Goal: Task Accomplishment & Management: Use online tool/utility

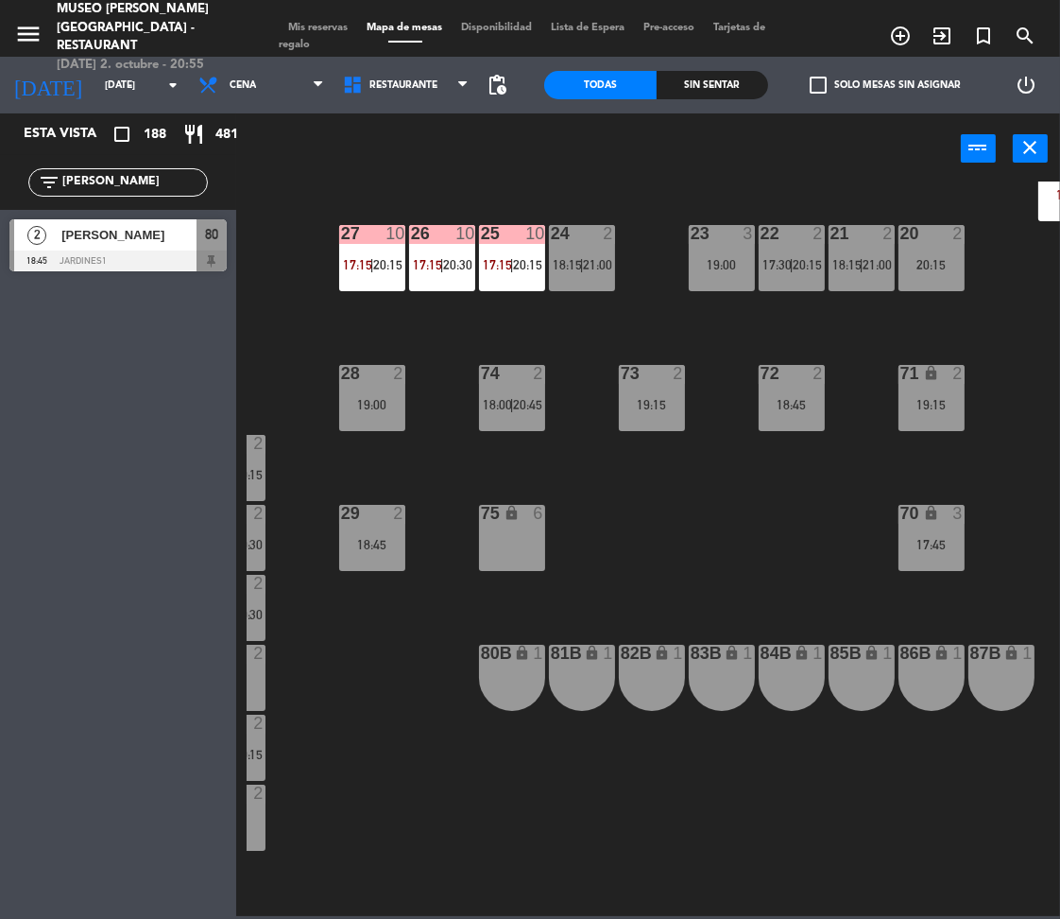
scroll to position [550, 0]
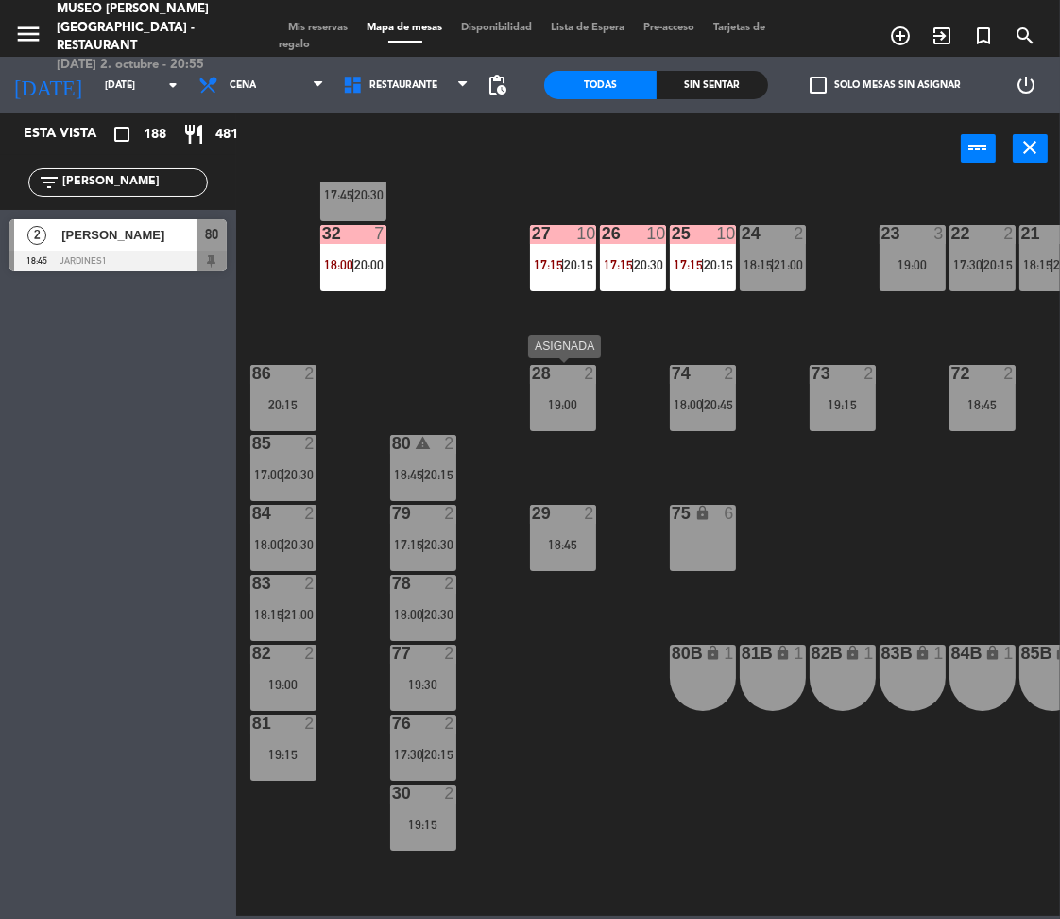
click at [573, 409] on div "19:00" at bounding box center [563, 404] width 66 height 13
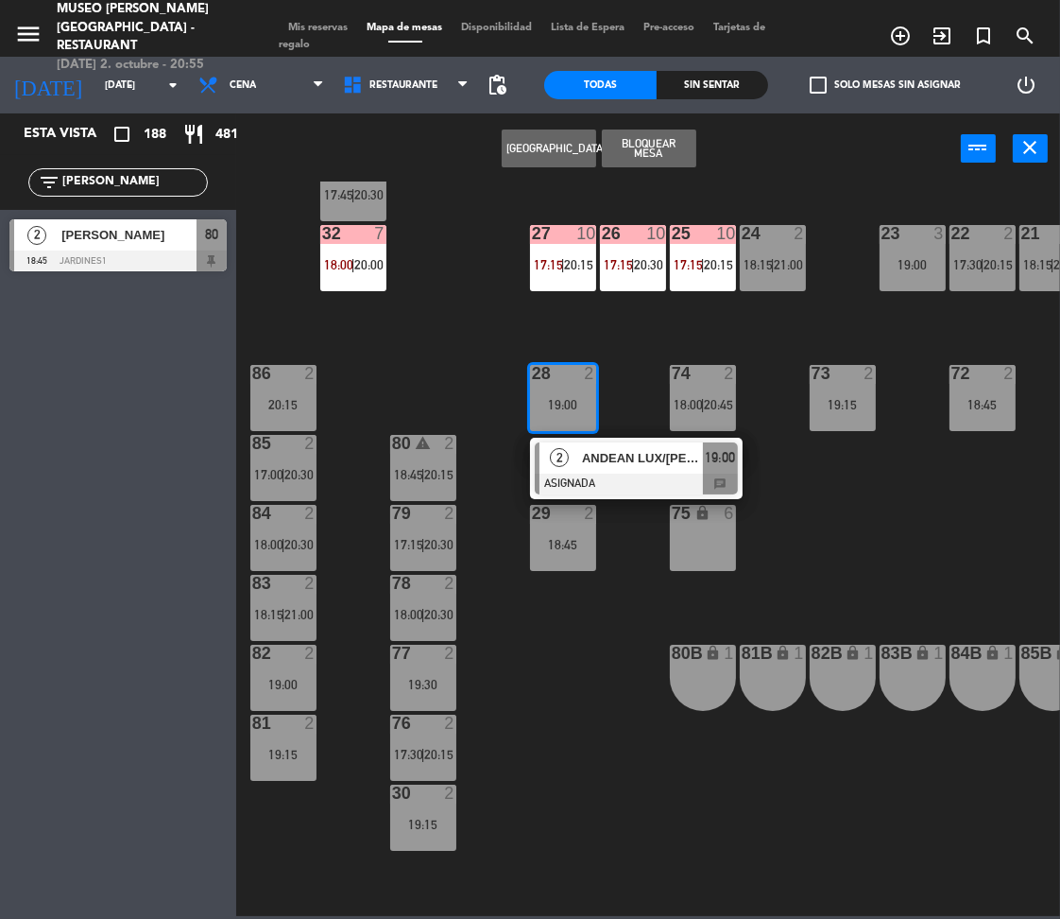
click at [609, 456] on span "ANDEAN LUX/[PERSON_NAME] X 2" at bounding box center [642, 458] width 121 height 20
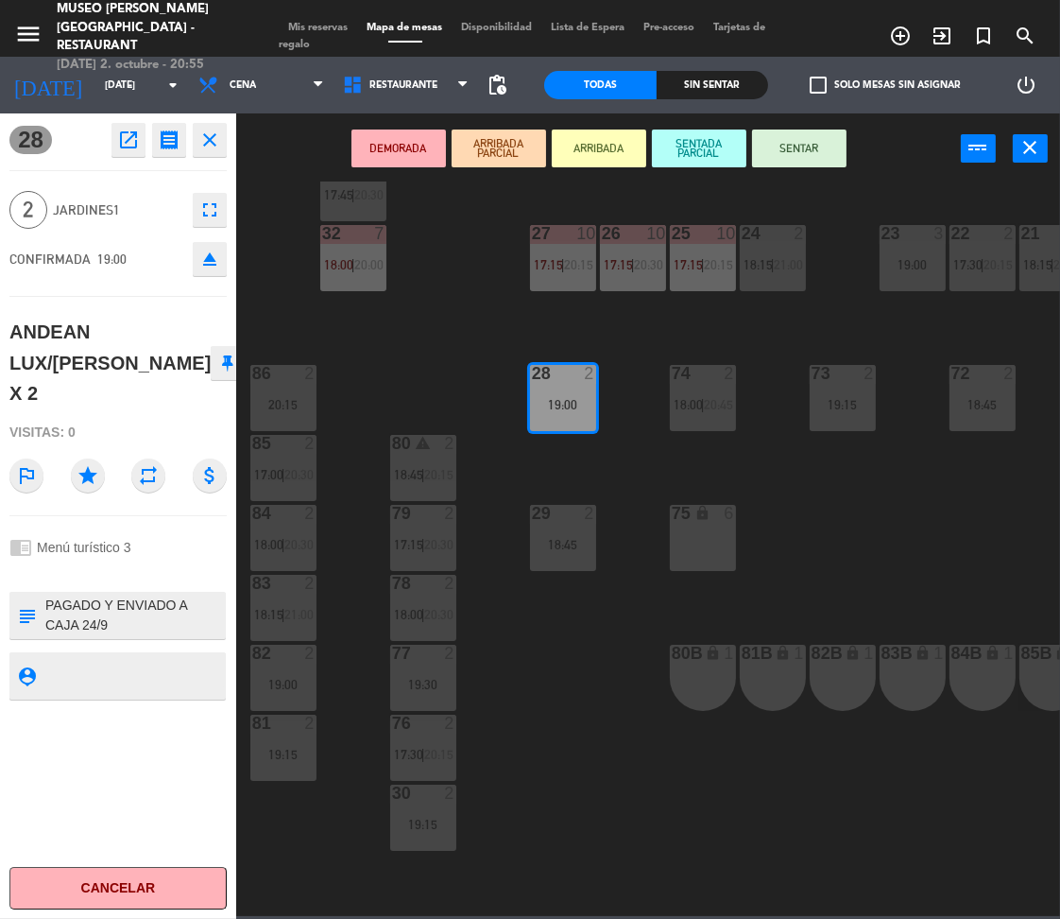
scroll to position [0, 0]
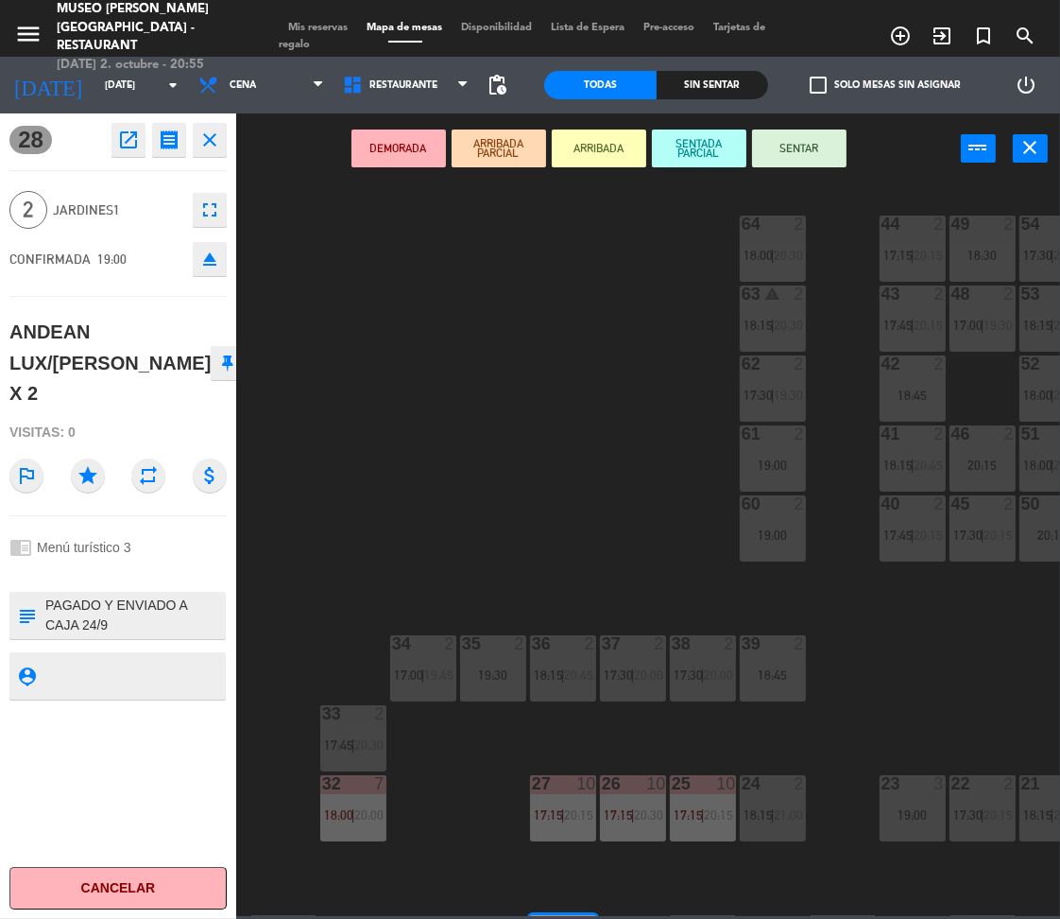
click at [798, 744] on div "44 2 17:15 | 20:15 49 2 18:30 54 2 17:30 | 20:00 64 2 18:00 | 20:30 48 2 17:00 …" at bounding box center [654, 548] width 814 height 734
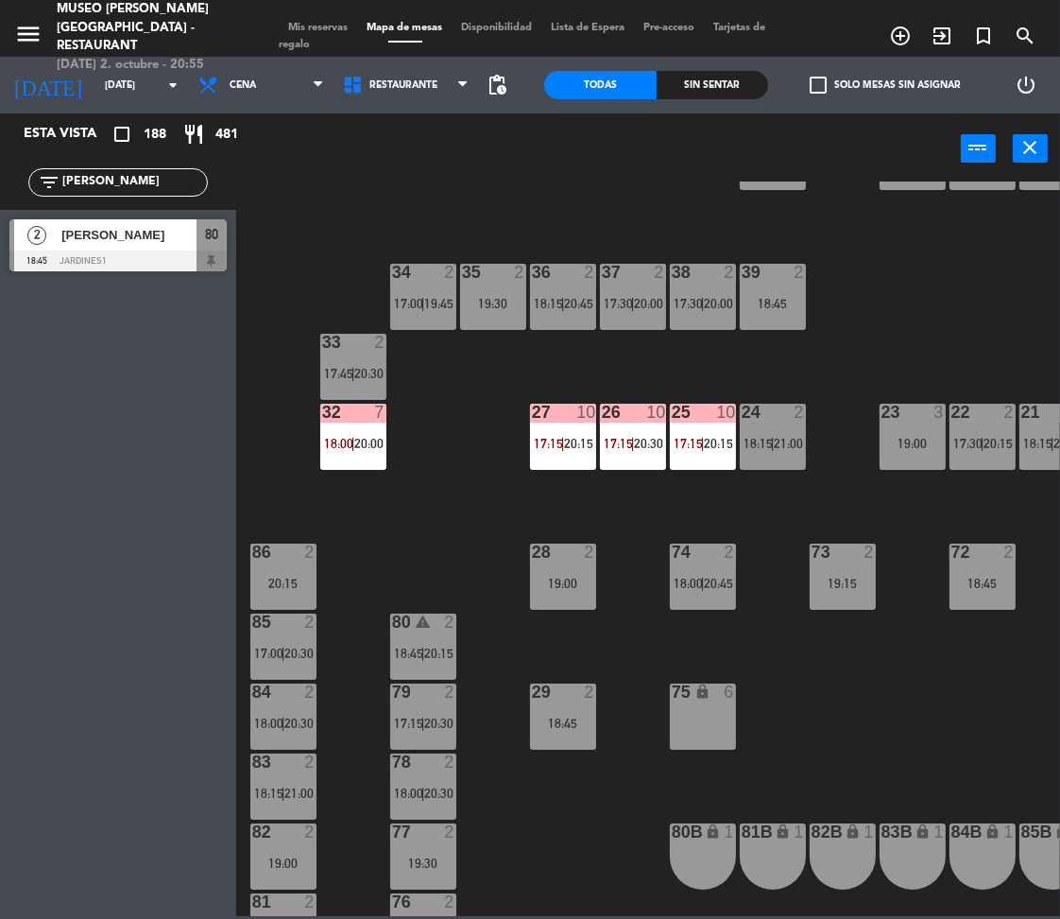
scroll to position [378, 0]
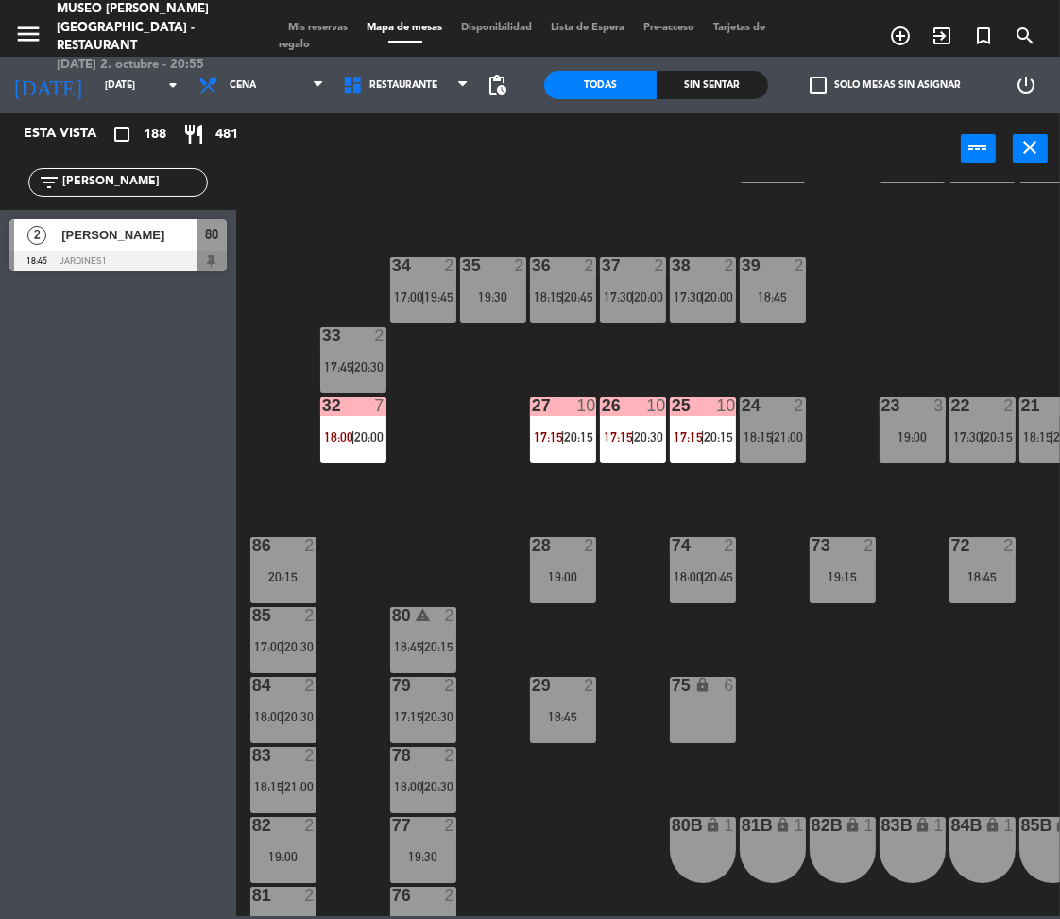
click at [688, 444] on div "25 10 17:15 | 20:15" at bounding box center [703, 430] width 66 height 66
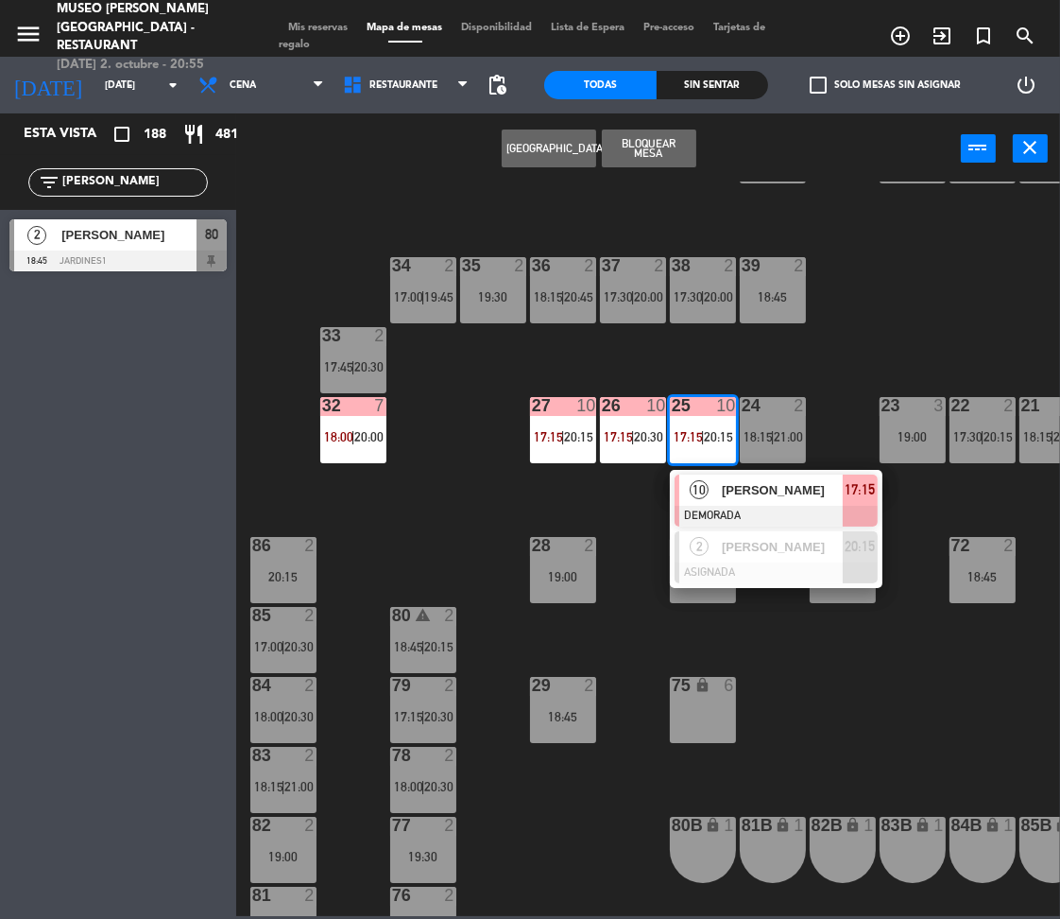
click at [747, 508] on div at bounding box center [776, 516] width 203 height 21
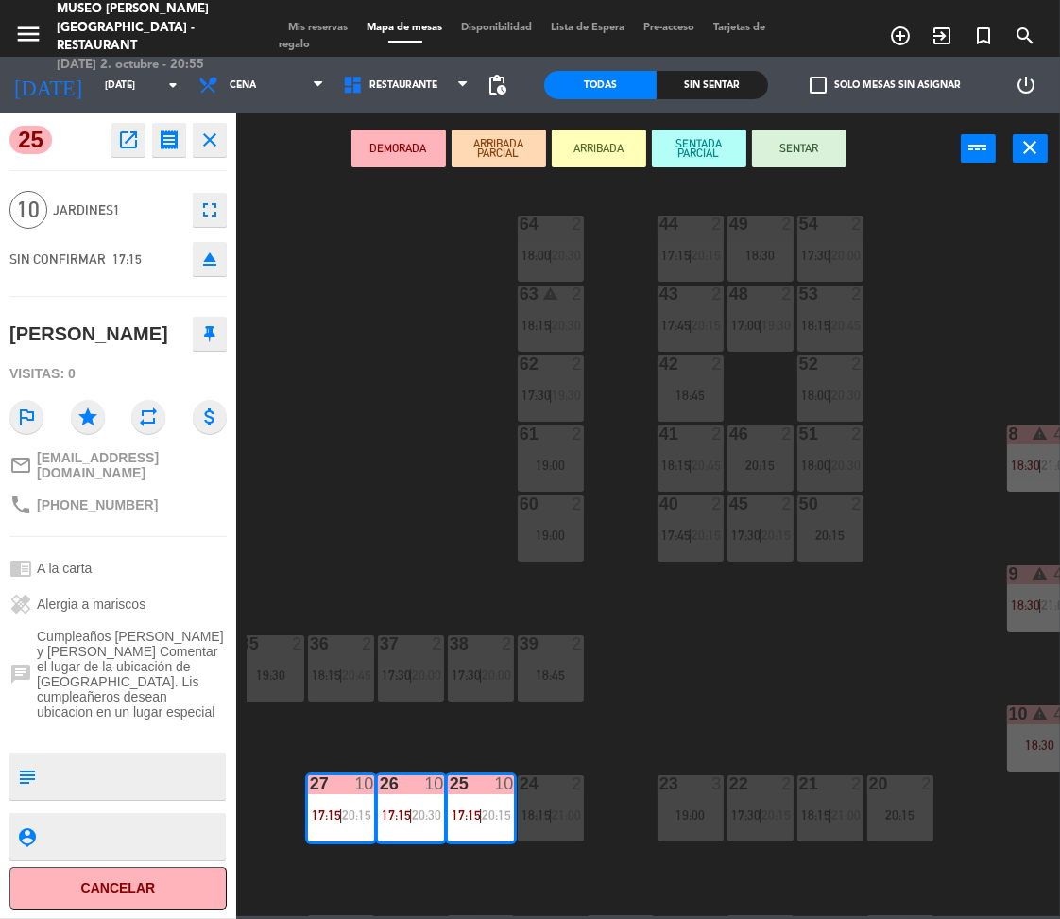
scroll to position [0, 239]
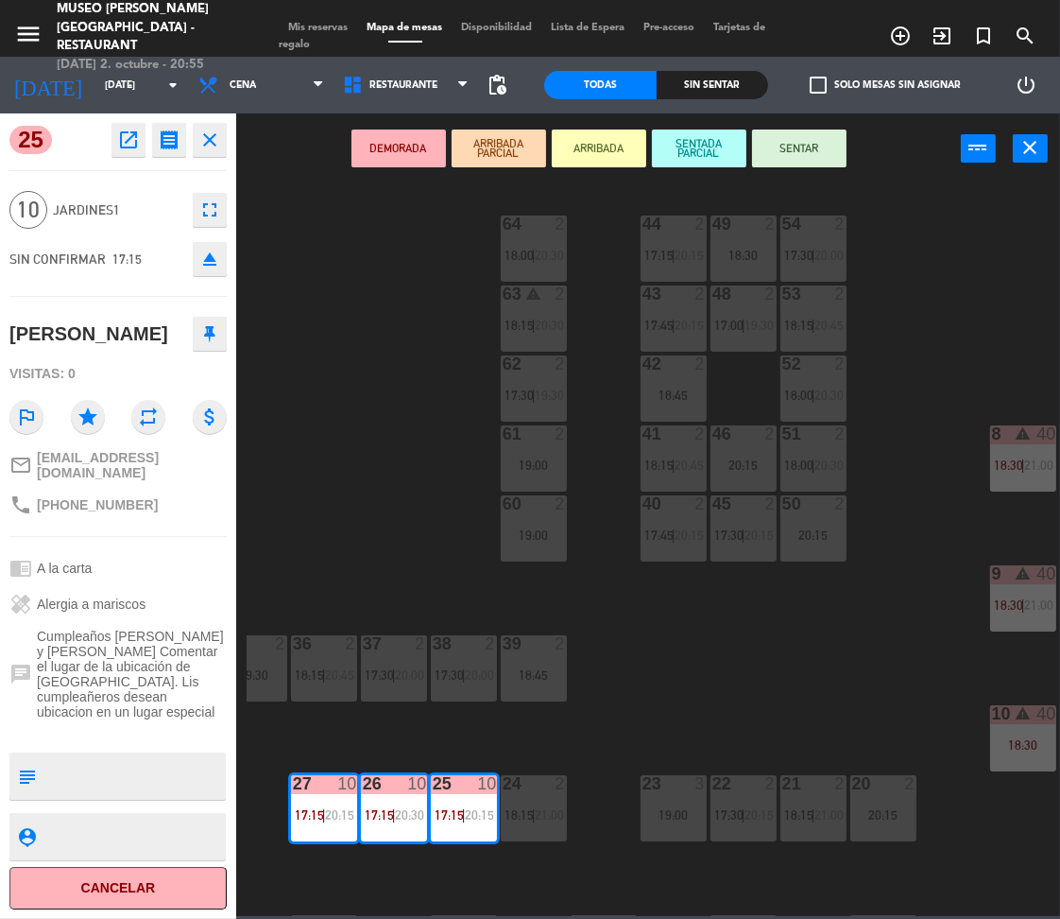
click at [731, 624] on div "44 2 17:15 | 20:15 49 2 18:30 54 2 17:30 | 20:00 64 2 18:00 | 20:30 48 2 17:00 …" at bounding box center [654, 548] width 814 height 734
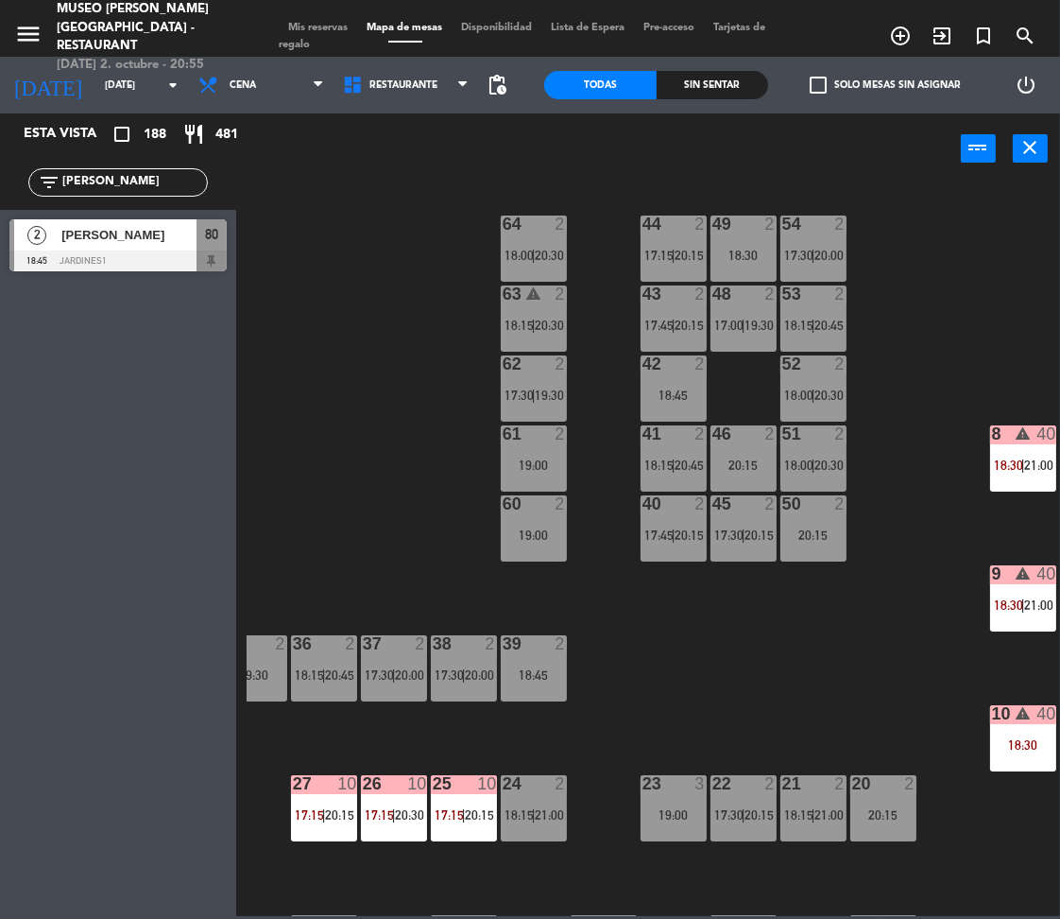
click at [718, 537] on span "17:30" at bounding box center [728, 534] width 29 height 15
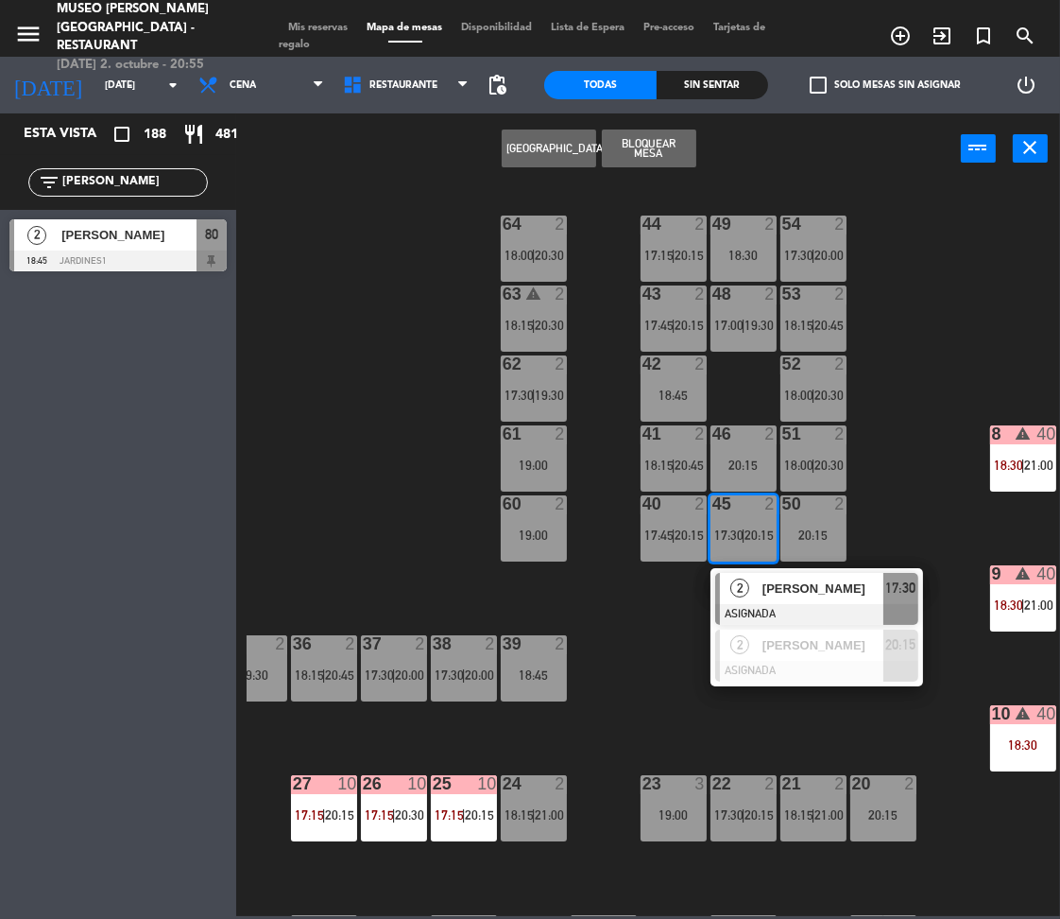
click at [766, 593] on span "[PERSON_NAME]" at bounding box center [823, 588] width 121 height 20
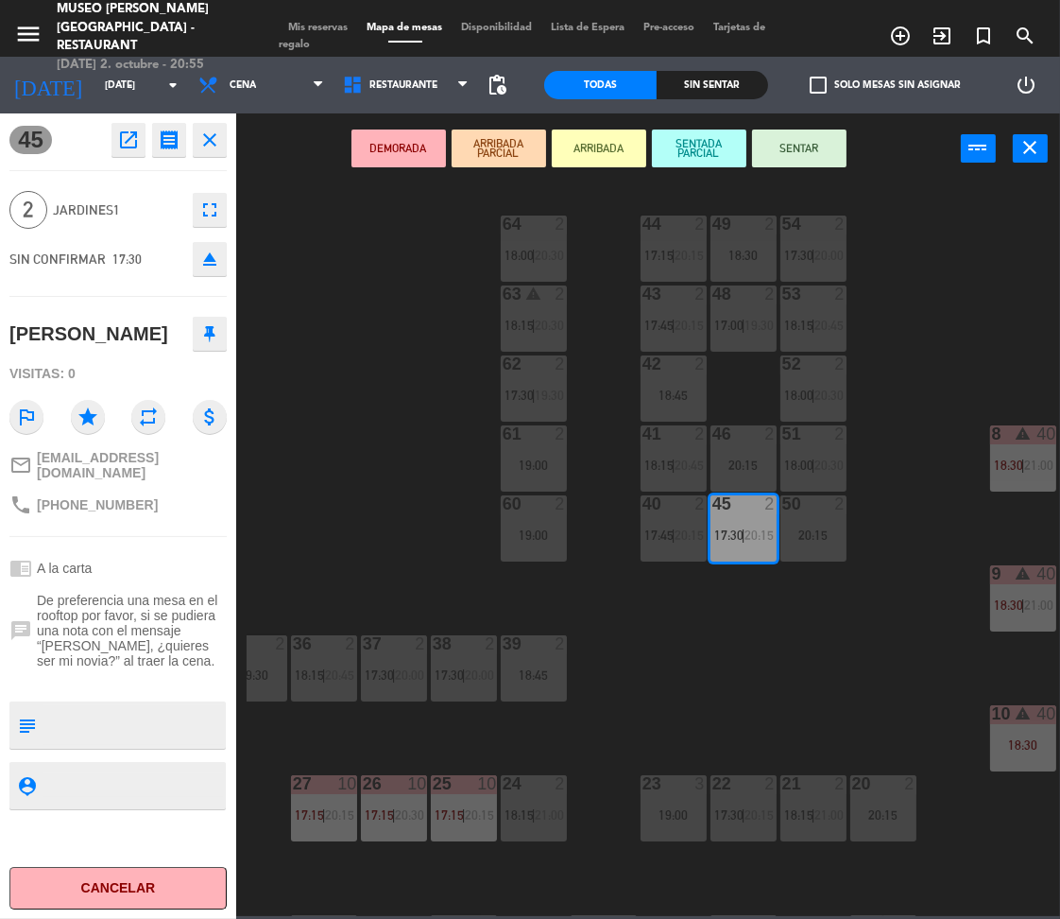
click at [560, 528] on div "19:00" at bounding box center [534, 534] width 66 height 13
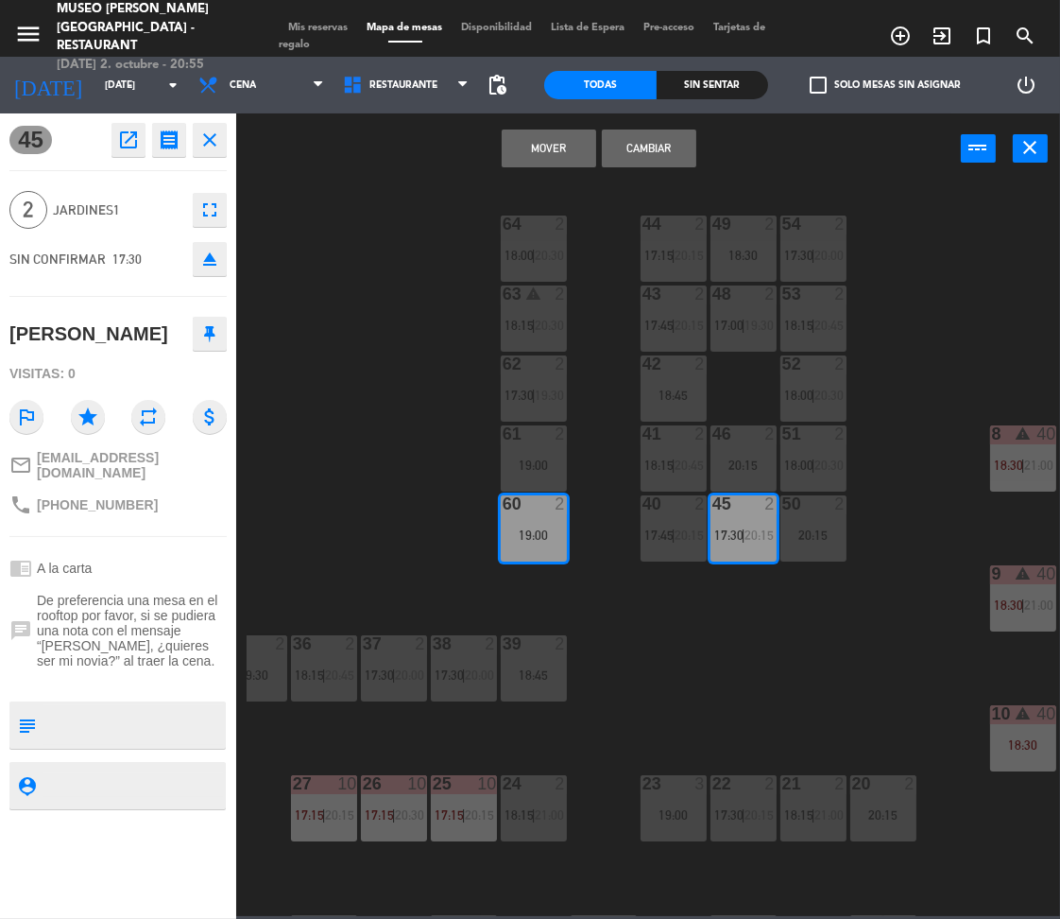
click at [542, 150] on button "Mover" at bounding box center [549, 148] width 95 height 38
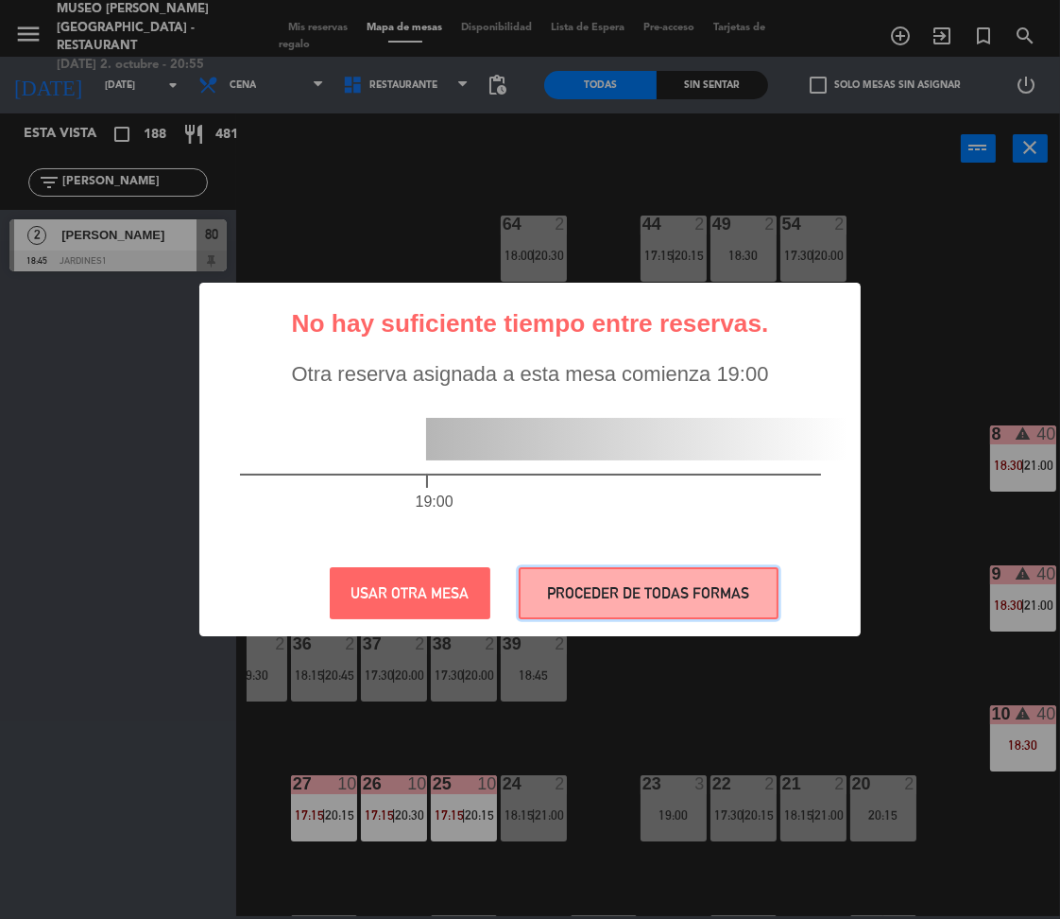
click at [722, 591] on button "PROCEDER DE TODAS FORMAS" at bounding box center [649, 593] width 260 height 52
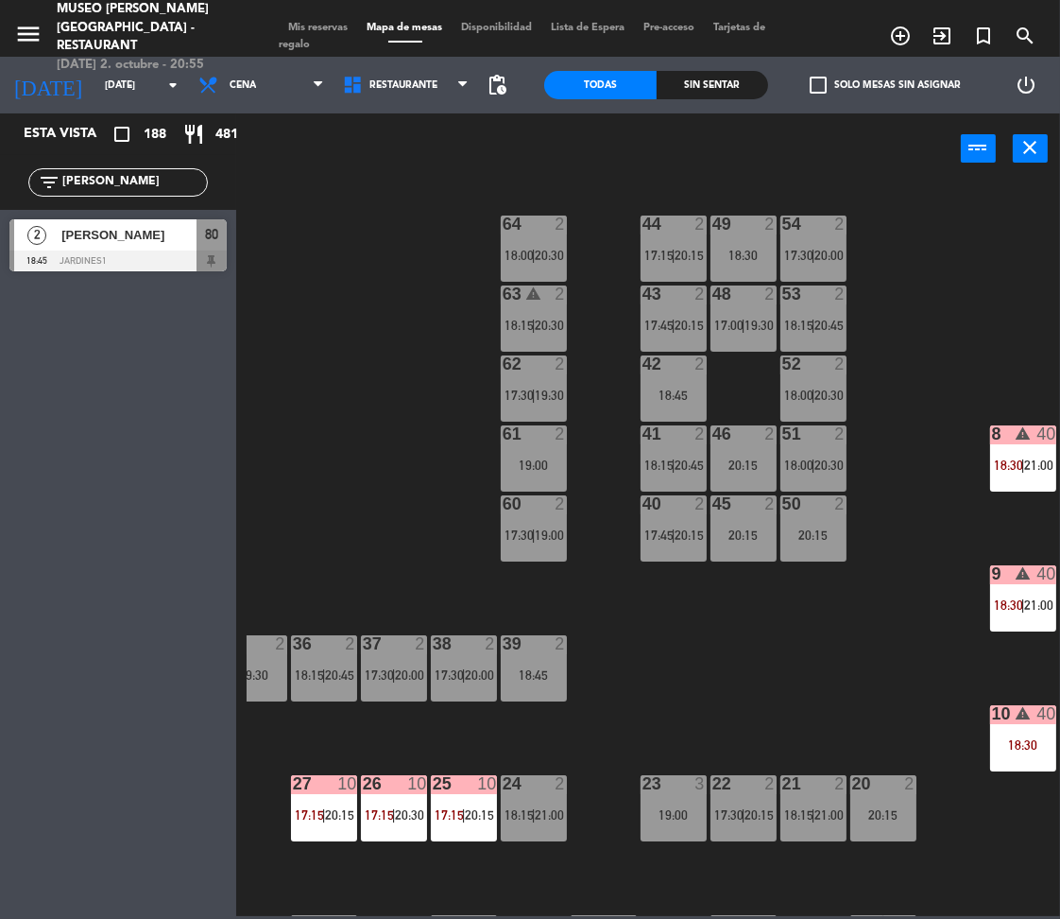
click at [692, 523] on div "40 2 17:45 | 20:15" at bounding box center [674, 528] width 66 height 66
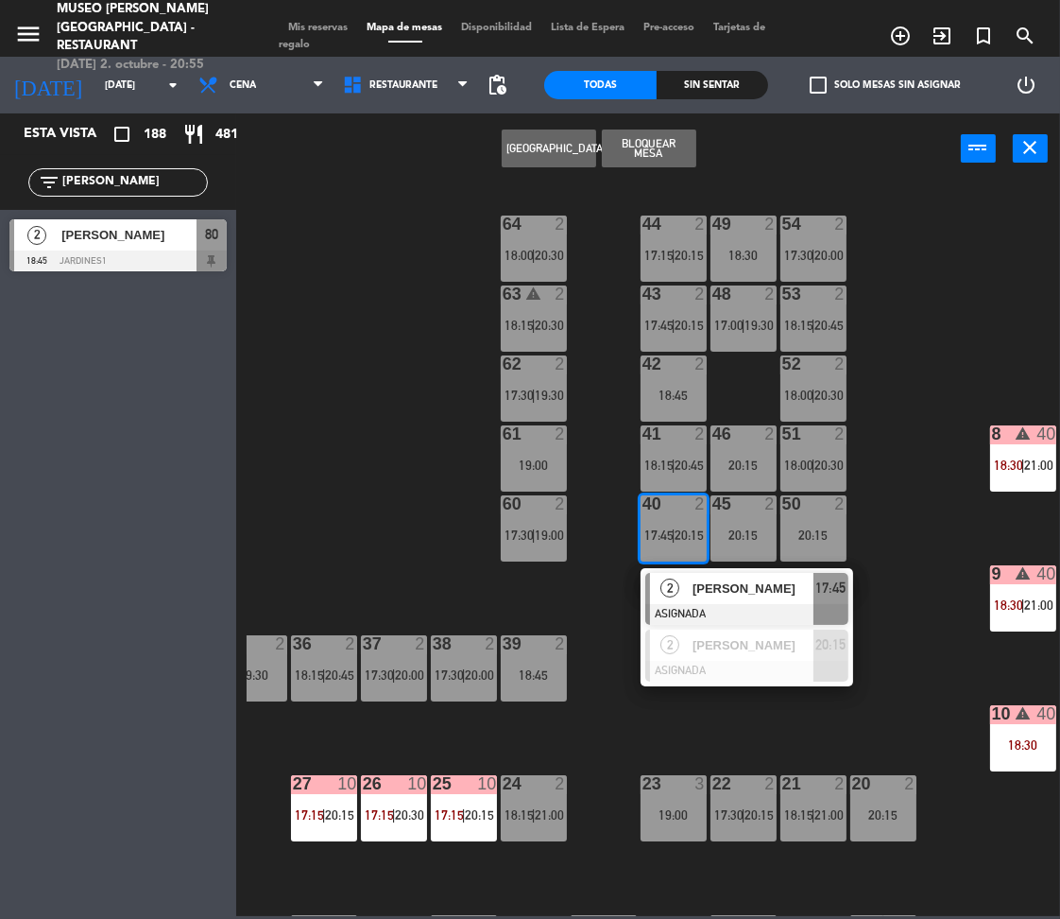
click at [731, 594] on span "[PERSON_NAME]" at bounding box center [753, 588] width 121 height 20
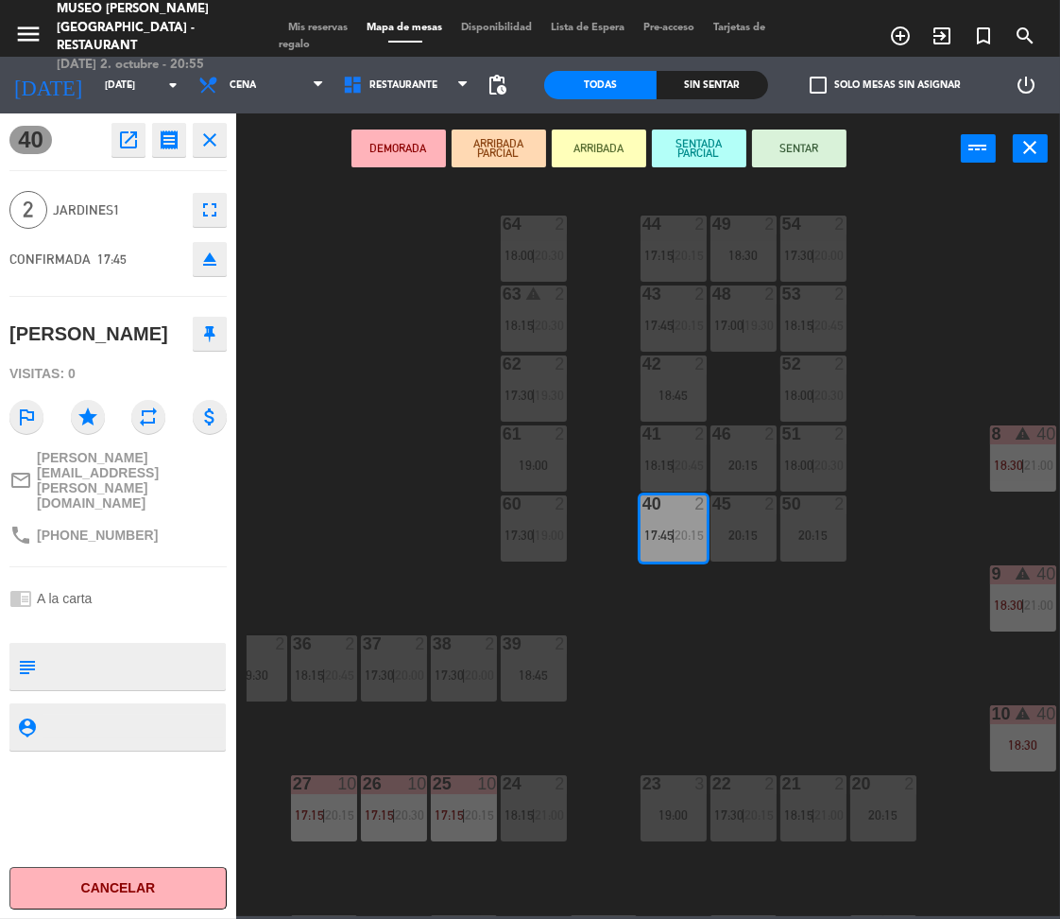
click at [536, 448] on div "61 2 19:00" at bounding box center [534, 458] width 66 height 66
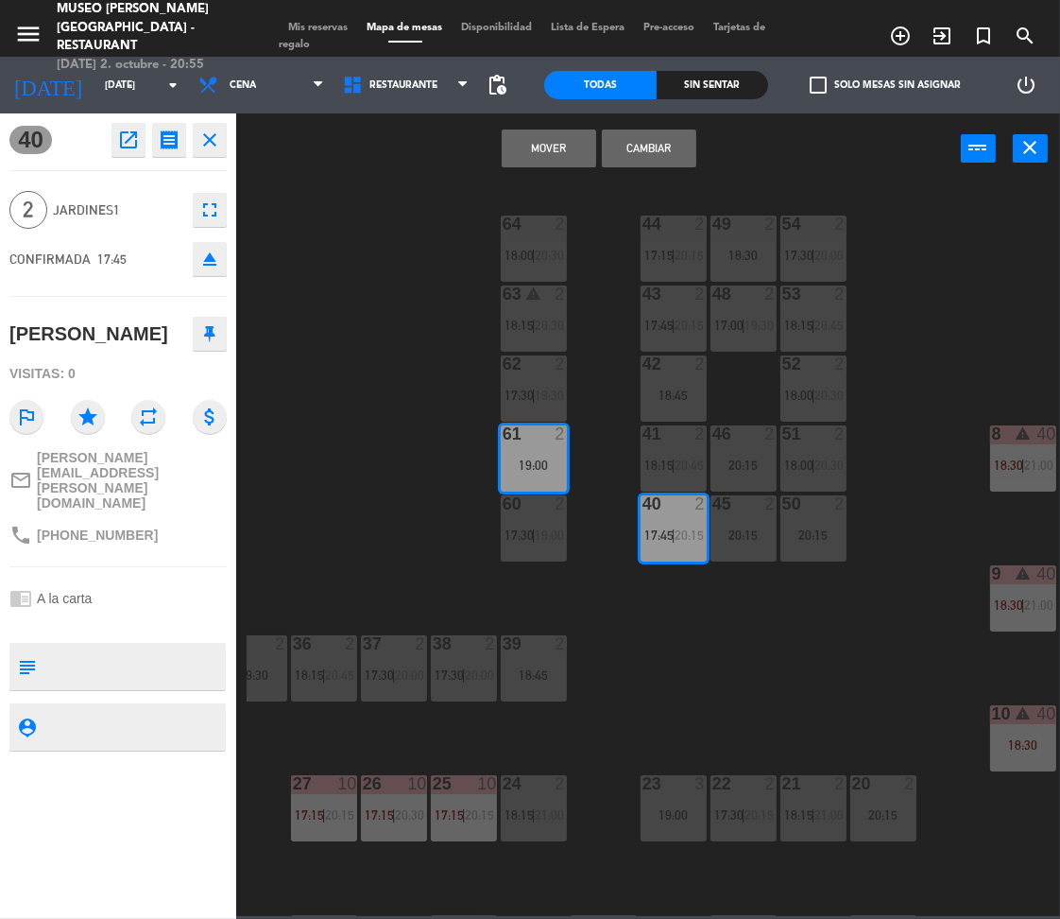
click at [576, 141] on button "Mover" at bounding box center [549, 148] width 95 height 38
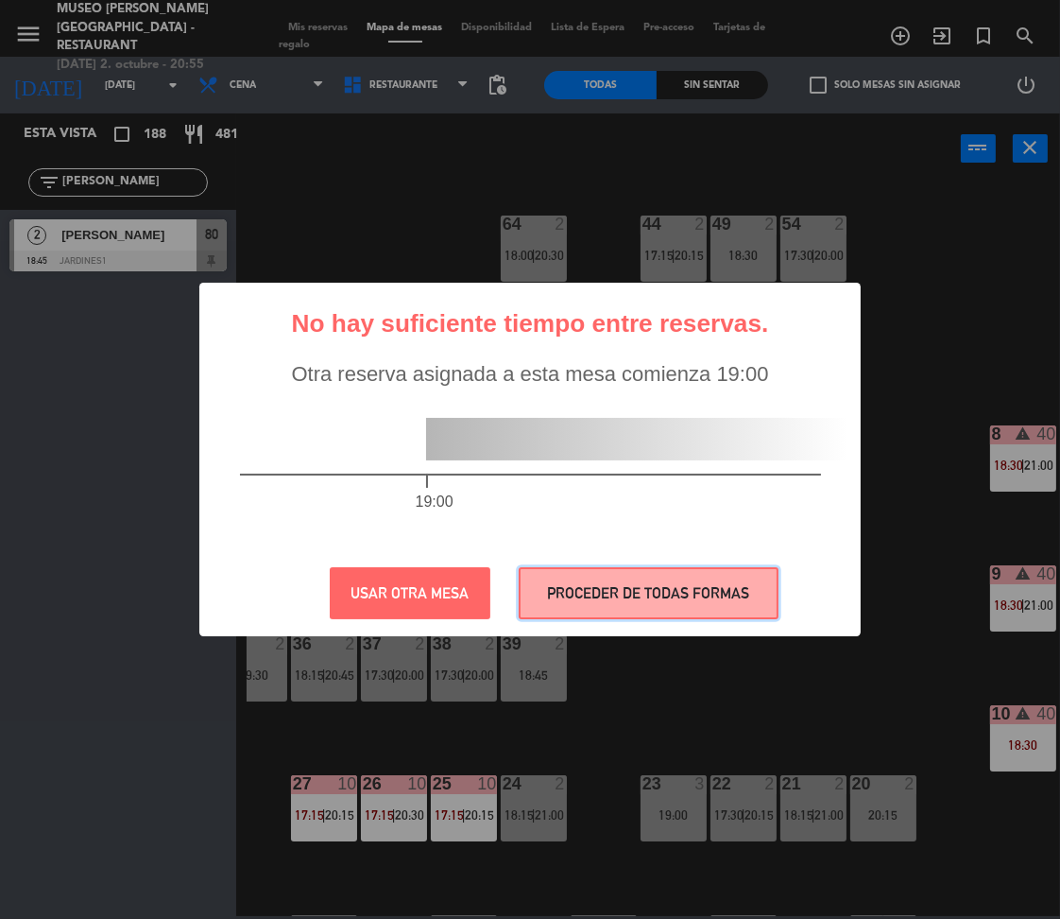
click at [609, 576] on button "PROCEDER DE TODAS FORMAS" at bounding box center [649, 593] width 260 height 52
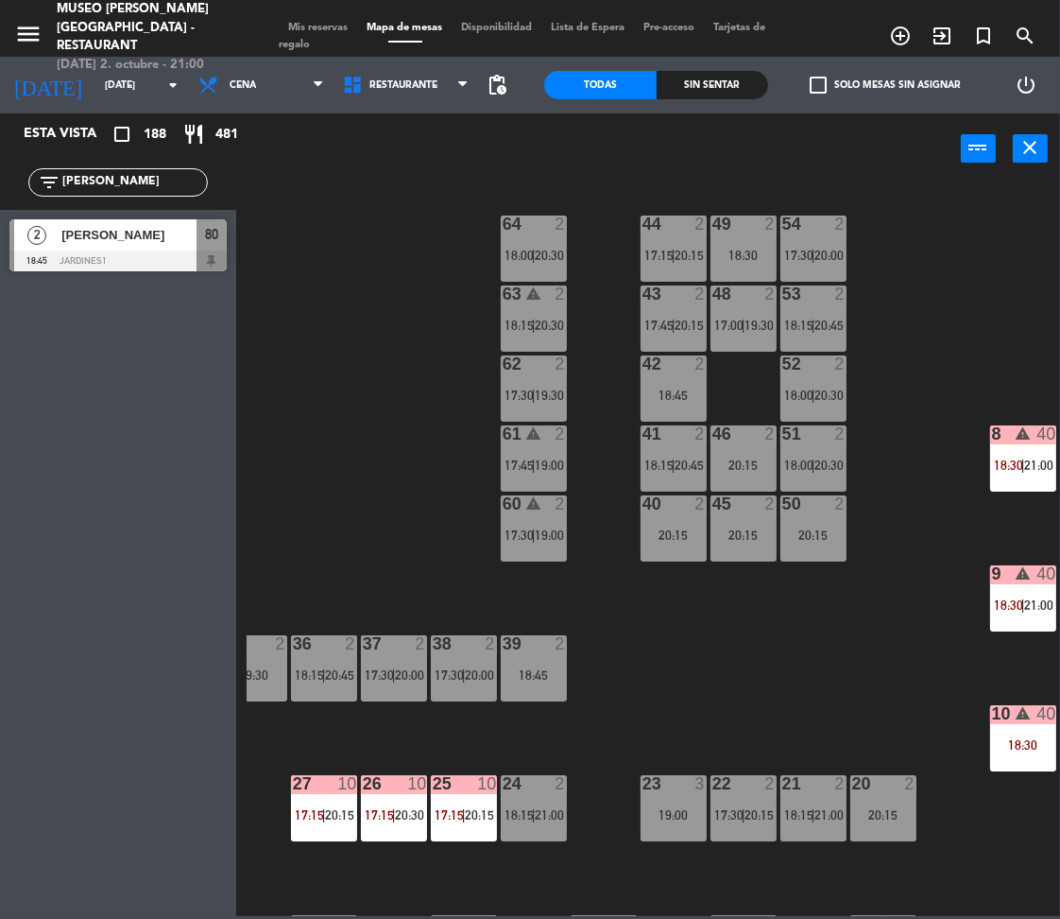
scroll to position [0, 285]
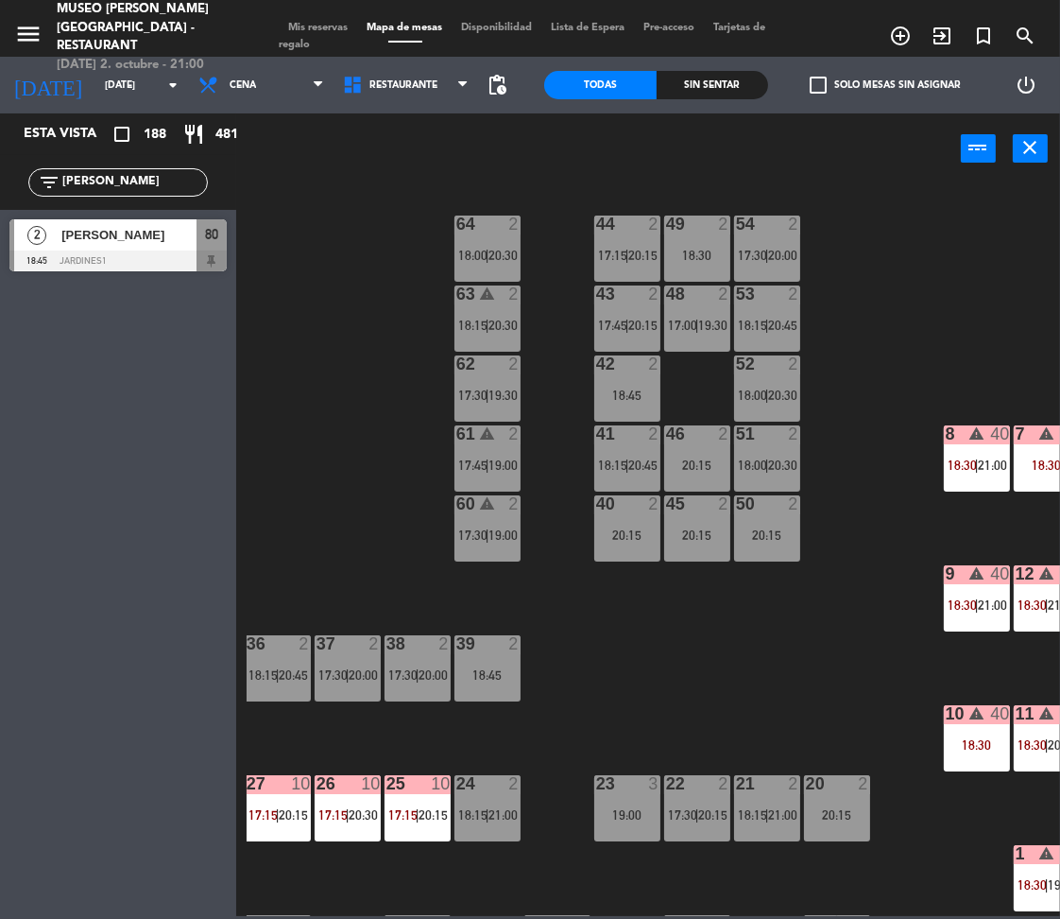
click at [104, 179] on input "[PERSON_NAME]" at bounding box center [133, 182] width 146 height 21
type input "t"
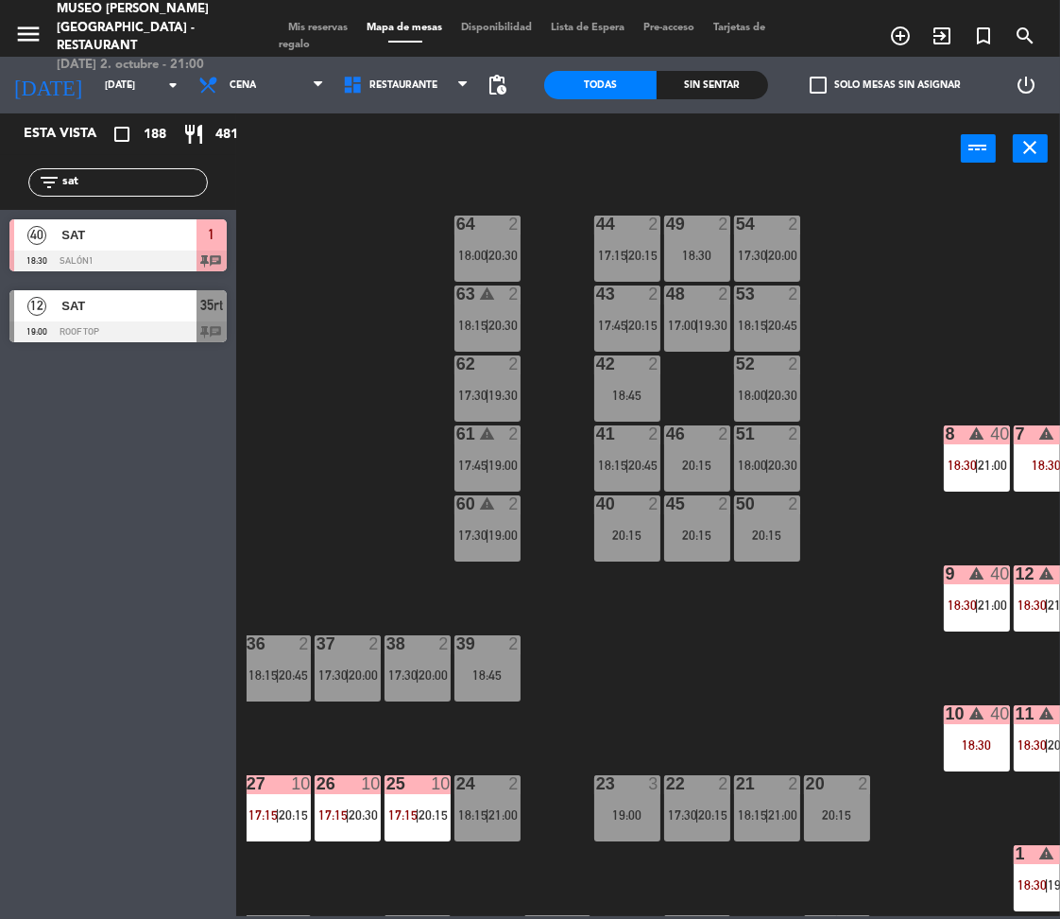
type input "sat"
click at [343, 520] on div "44 2 17:15 | 20:15 49 2 18:30 54 2 17:30 | 20:00 64 2 18:00 | 20:30 48 2 17:00 …" at bounding box center [654, 548] width 814 height 734
click at [701, 257] on div "18:30" at bounding box center [697, 255] width 66 height 13
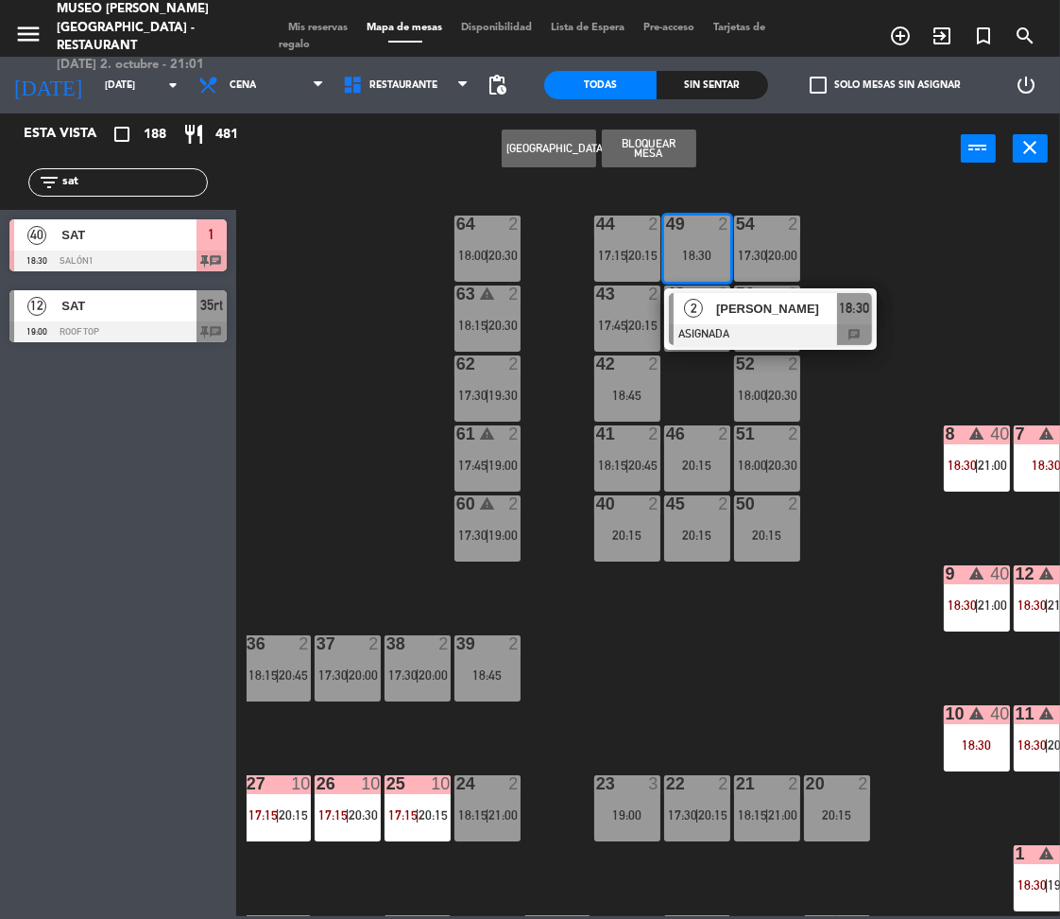
click at [729, 318] on span "[PERSON_NAME]" at bounding box center [776, 309] width 121 height 20
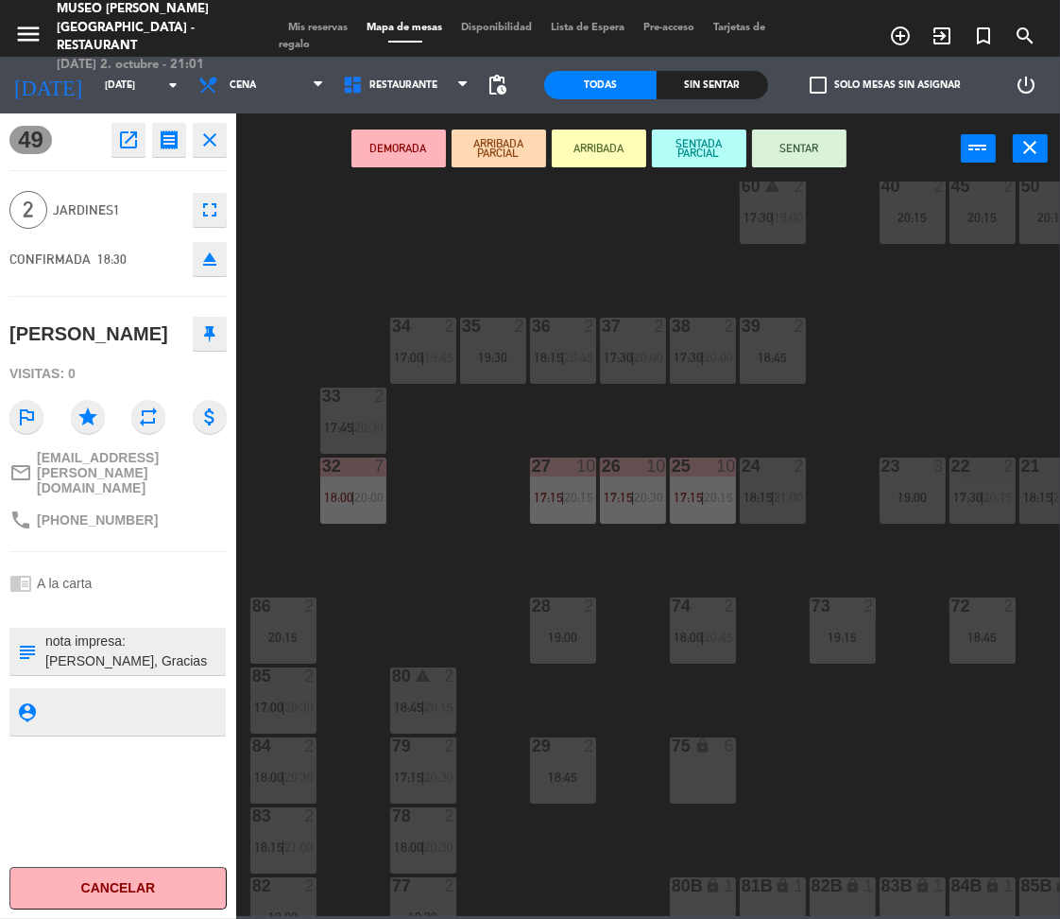
scroll to position [318, 0]
click at [570, 641] on div "19:00" at bounding box center [563, 635] width 66 height 13
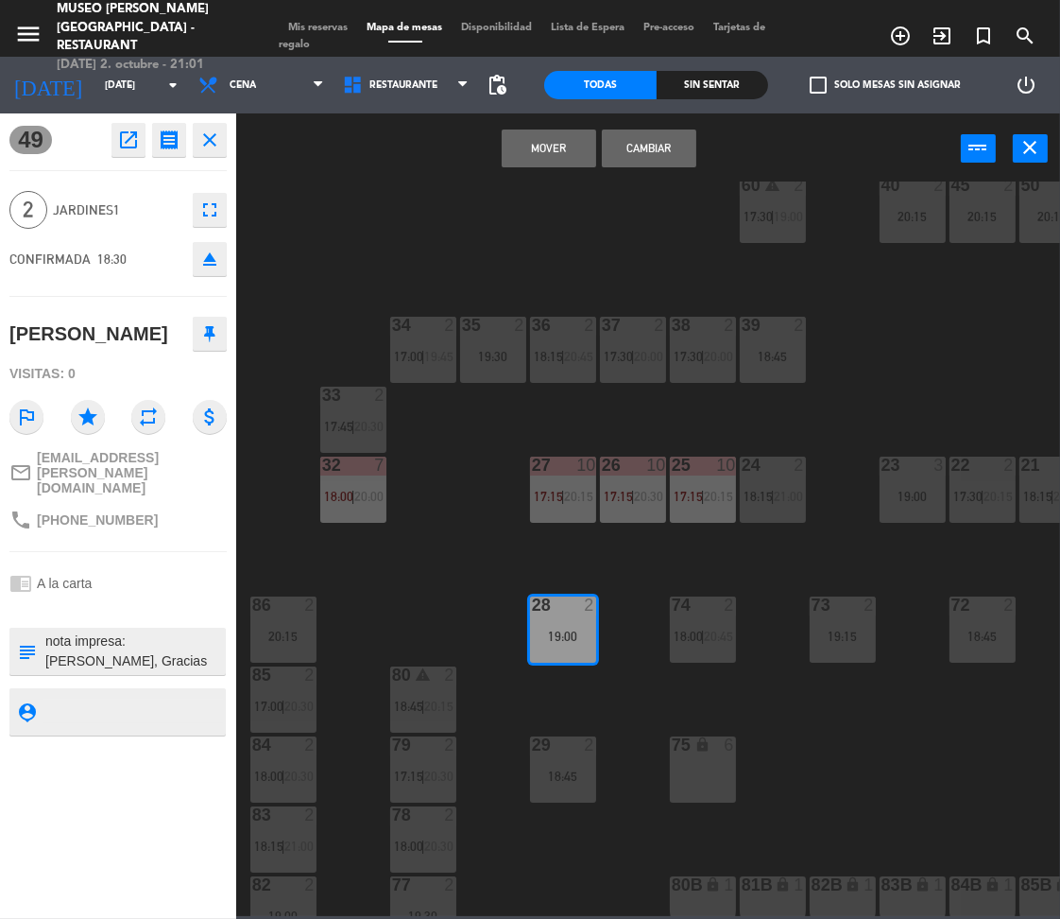
click at [628, 137] on button "Cambiar" at bounding box center [649, 148] width 95 height 38
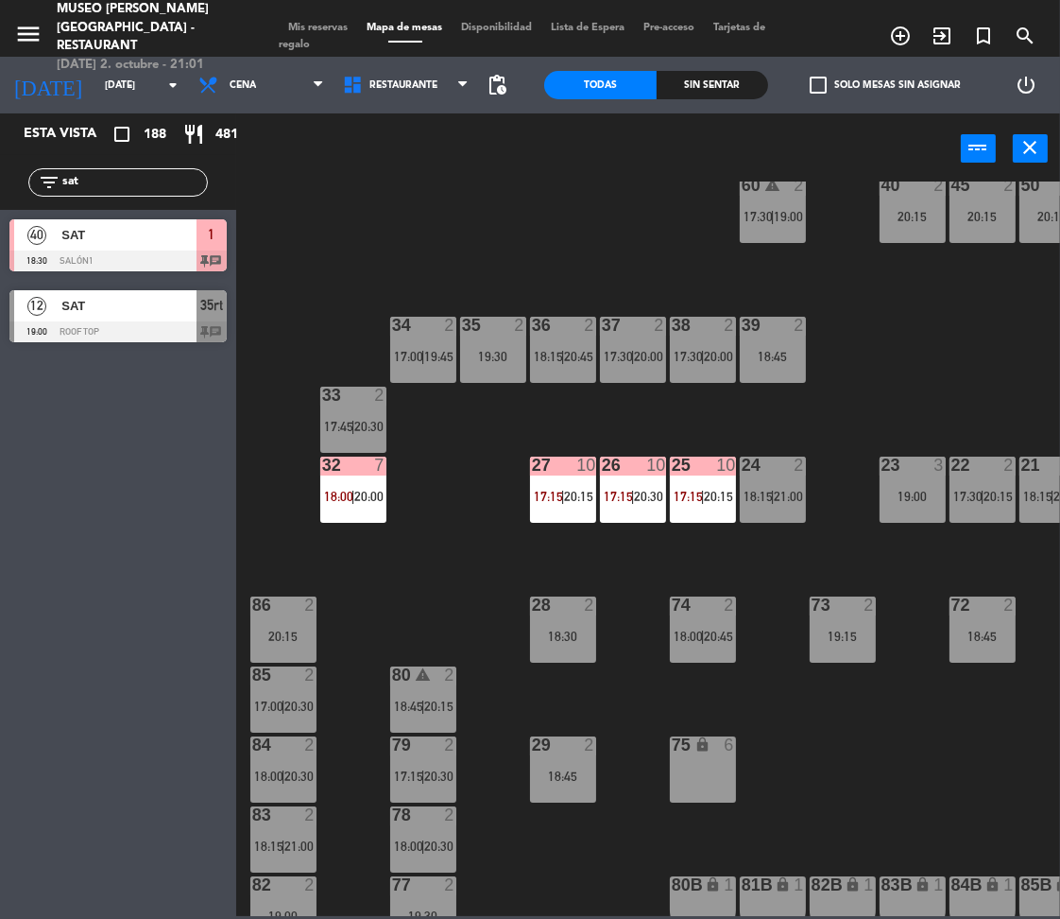
scroll to position [0, 0]
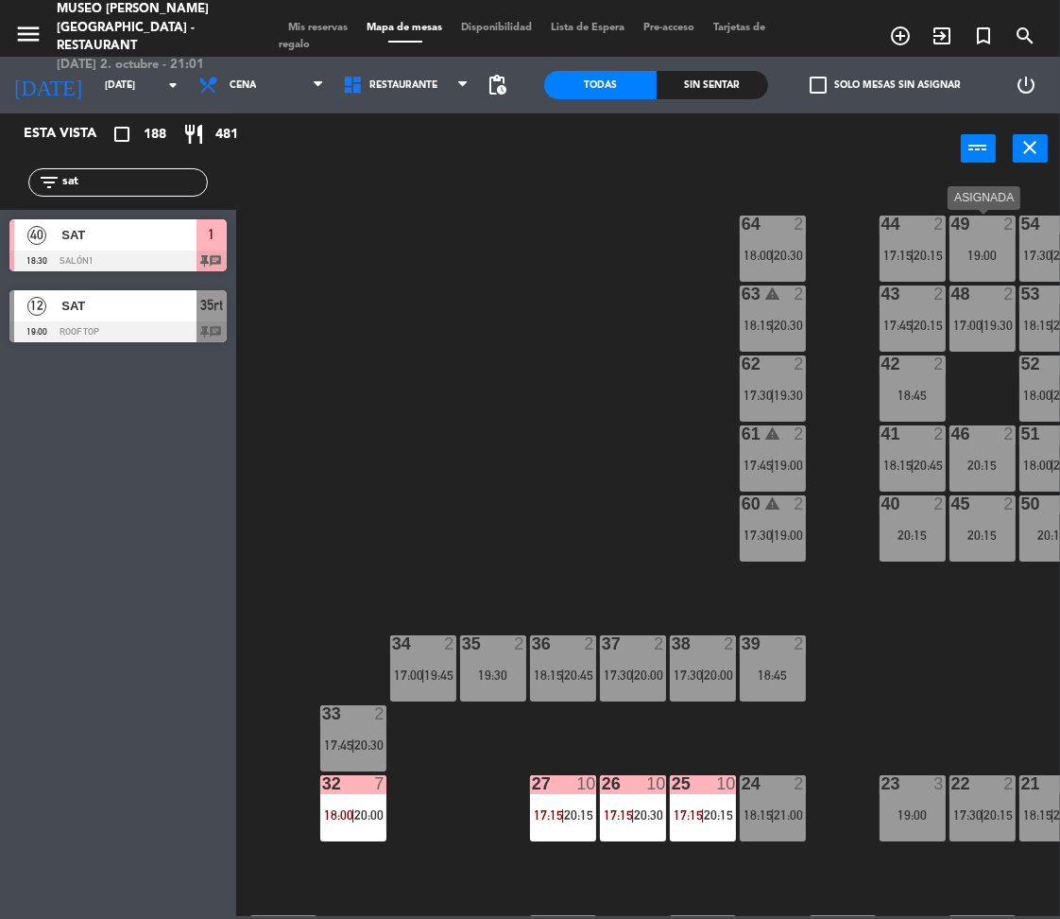
click at [998, 243] on div "49 2 19:00" at bounding box center [983, 248] width 66 height 66
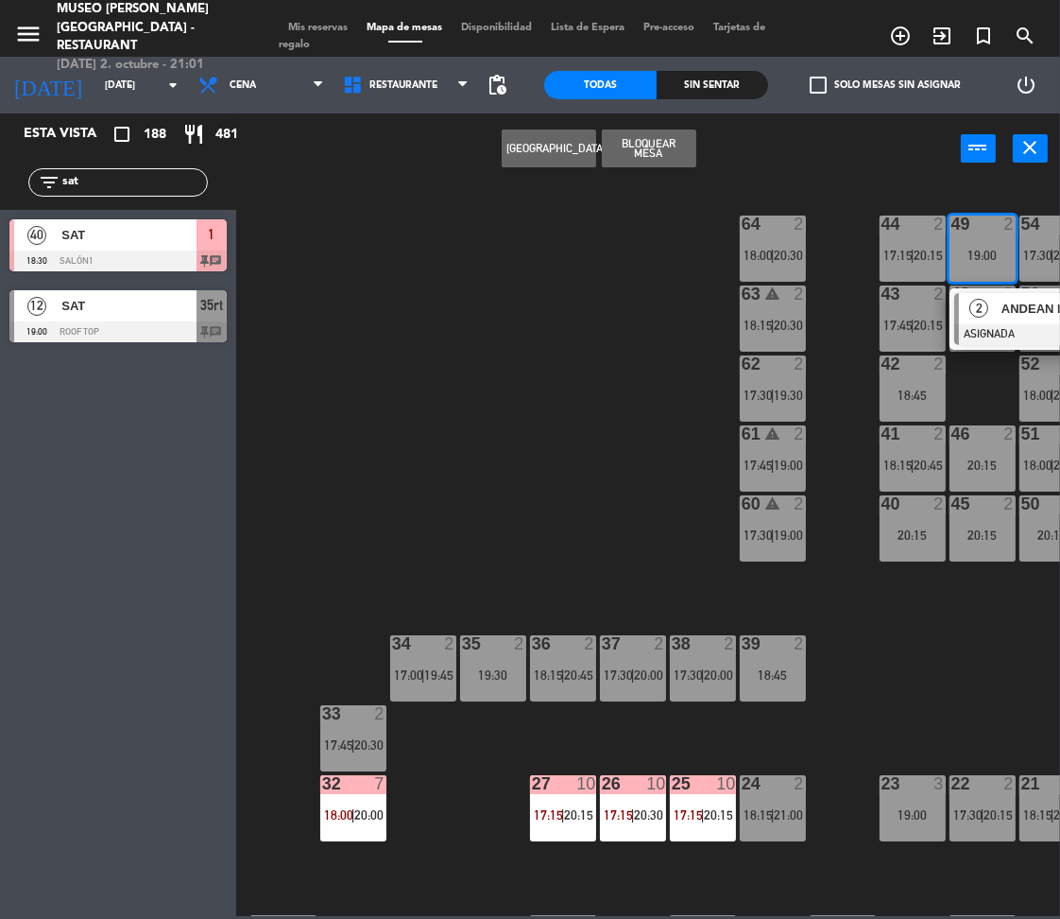
click at [1002, 320] on div "ANDEAN LUX/[PERSON_NAME] X 2" at bounding box center [1061, 308] width 123 height 31
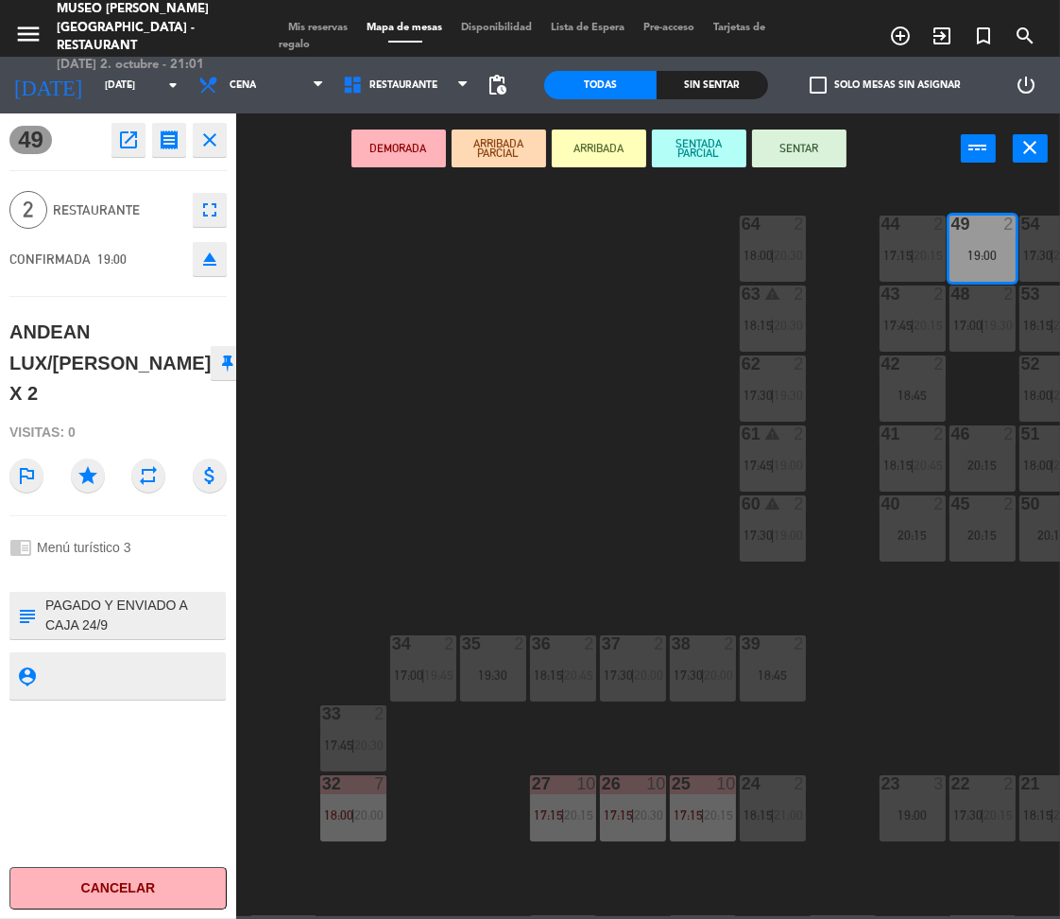
click at [411, 145] on button "DEMORADA" at bounding box center [399, 148] width 95 height 38
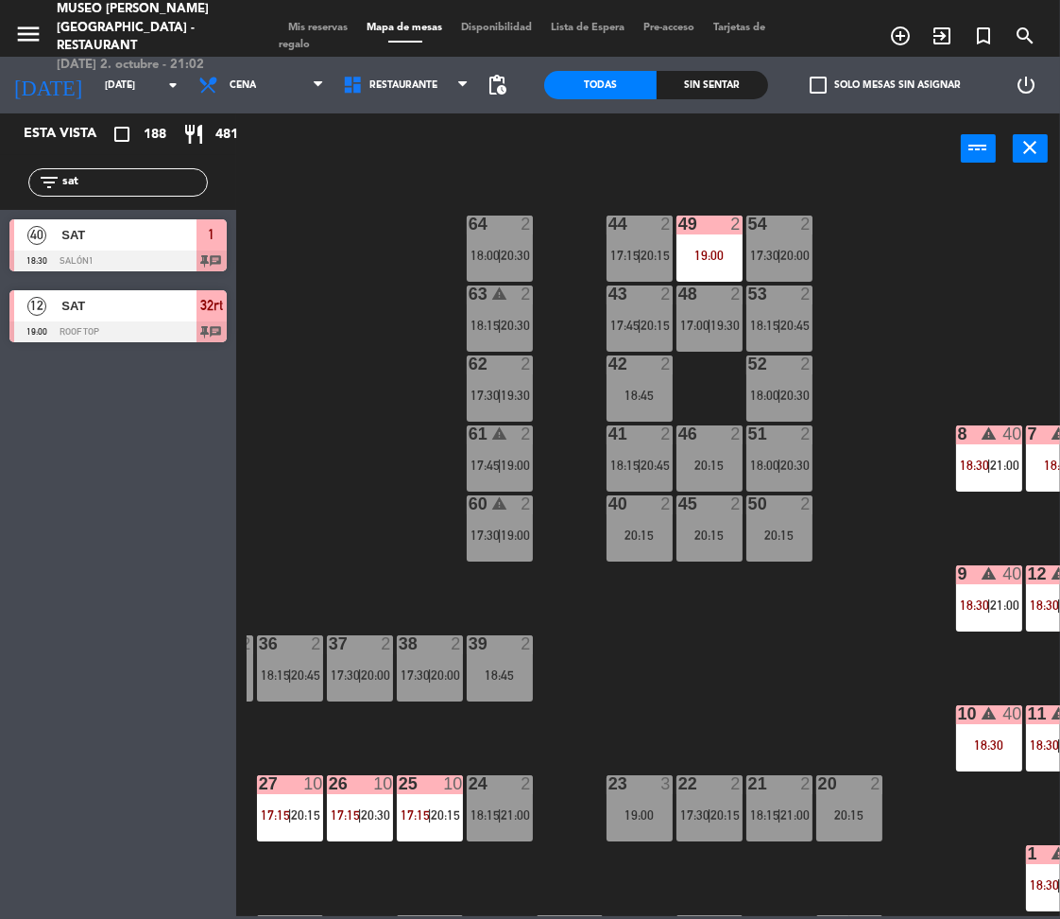
scroll to position [0, 277]
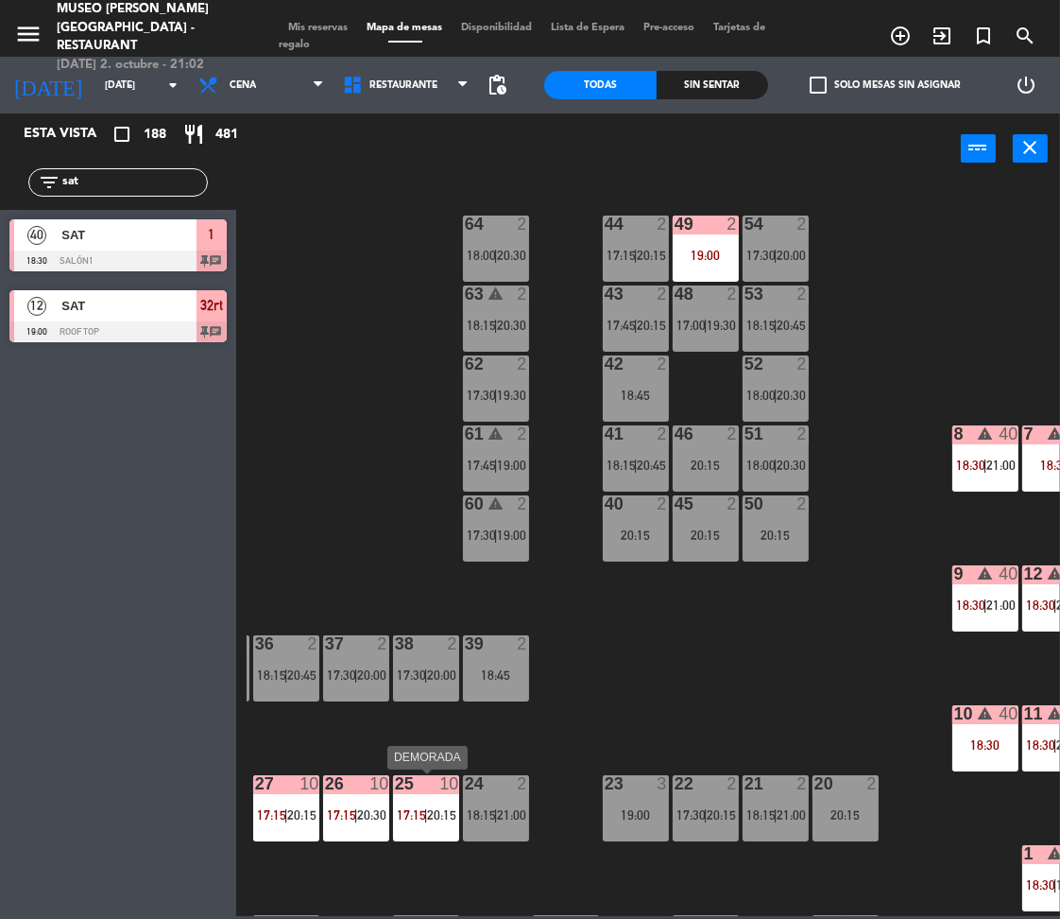
click at [420, 828] on div "25 10 17:15 | 20:15" at bounding box center [426, 808] width 66 height 66
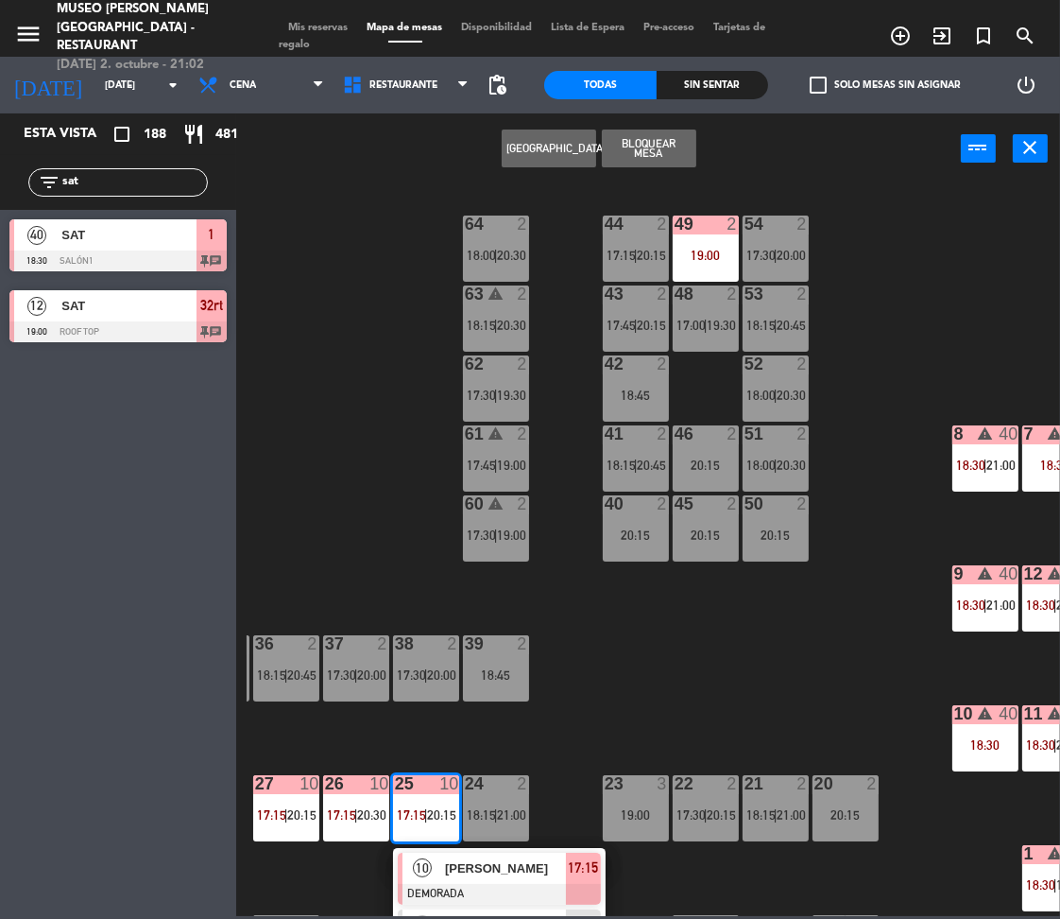
click at [473, 866] on span "[PERSON_NAME]" at bounding box center [505, 868] width 121 height 20
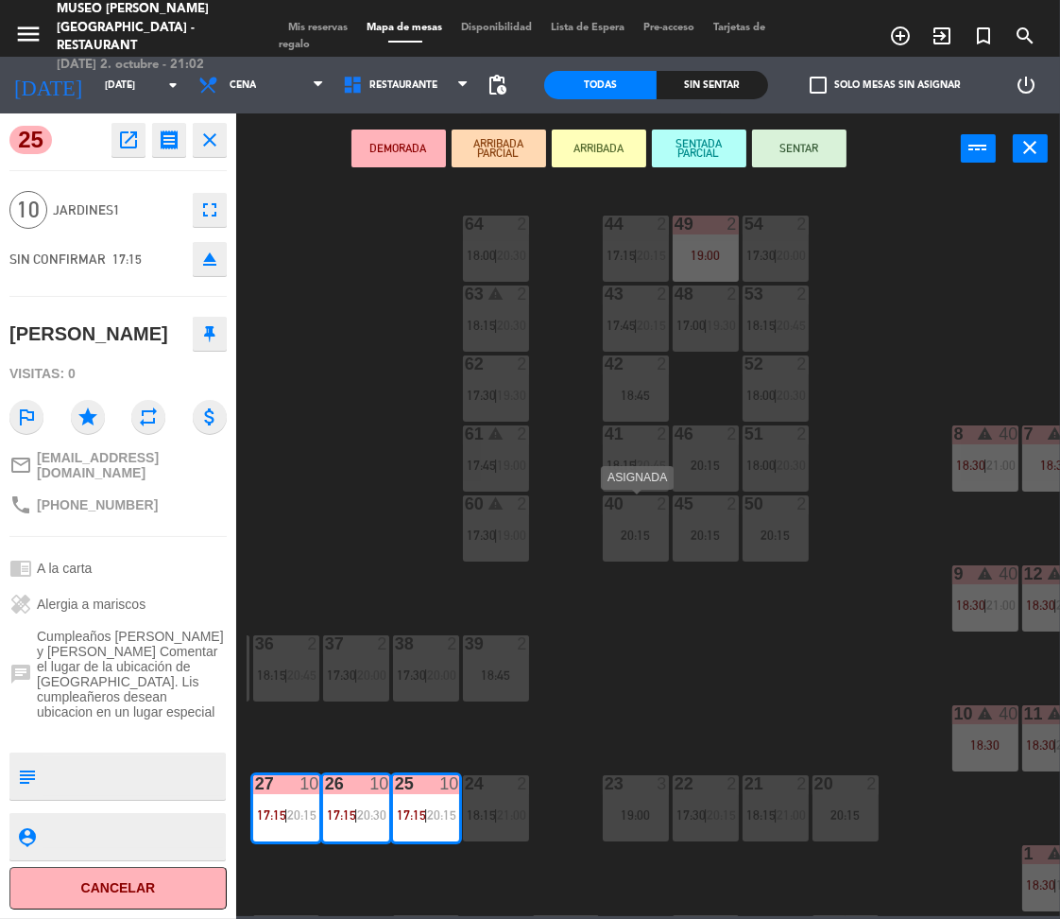
click at [628, 538] on div "20:15" at bounding box center [636, 534] width 66 height 13
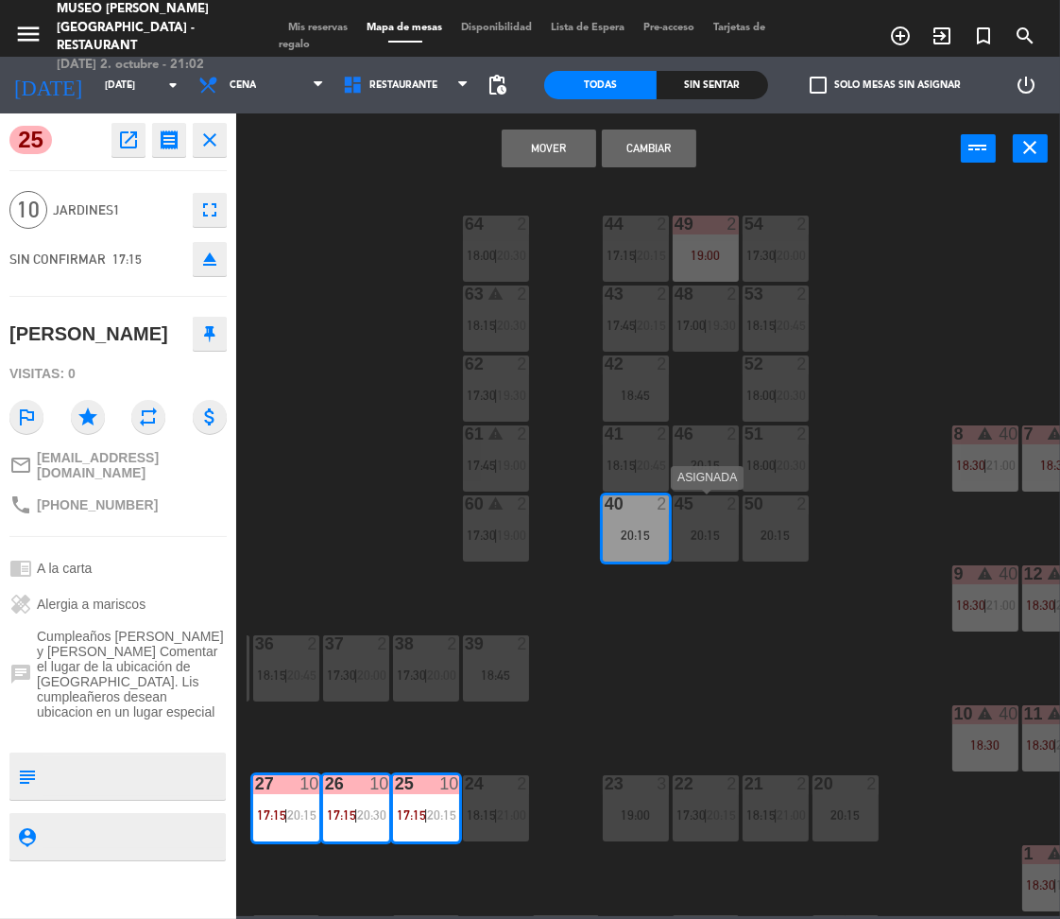
click at [718, 520] on div "45 2 20:15" at bounding box center [706, 528] width 66 height 66
click at [778, 542] on div "20:15" at bounding box center [776, 534] width 66 height 13
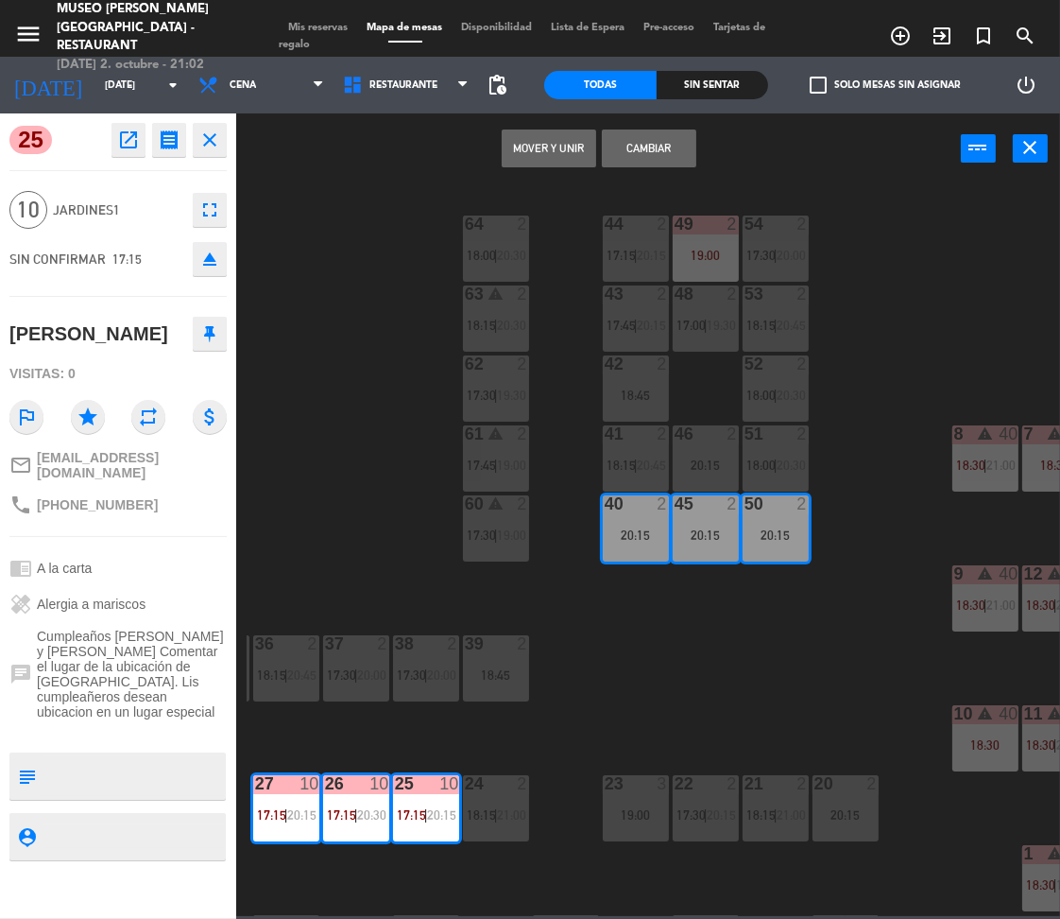
click at [542, 145] on button "Mover y Unir" at bounding box center [549, 148] width 95 height 38
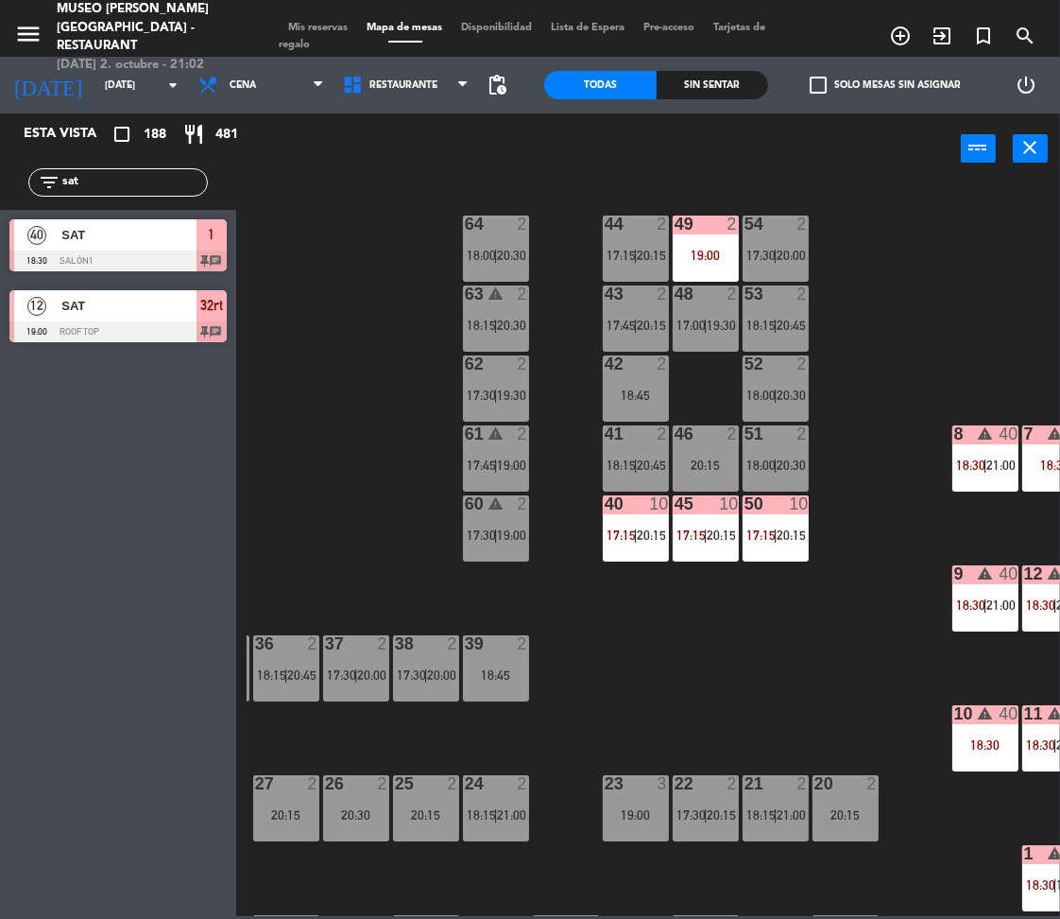
click at [164, 183] on input "sat" at bounding box center [133, 182] width 146 height 21
